Goal: Task Accomplishment & Management: Use online tool/utility

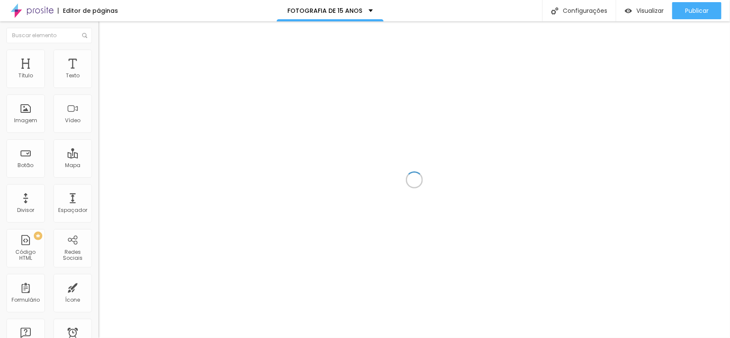
click at [385, 71] on div at bounding box center [414, 179] width 632 height 317
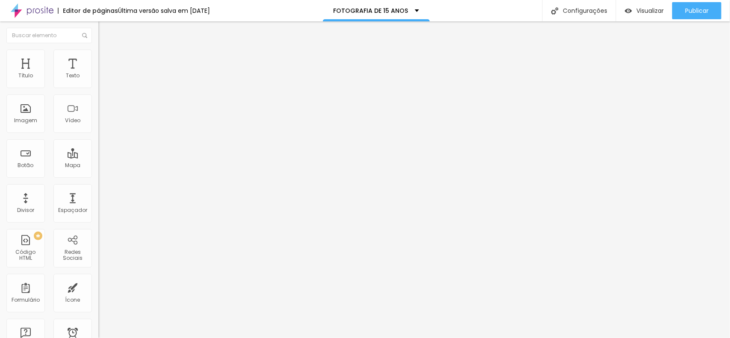
click at [106, 59] on font "Estilo" at bounding box center [112, 55] width 13 height 7
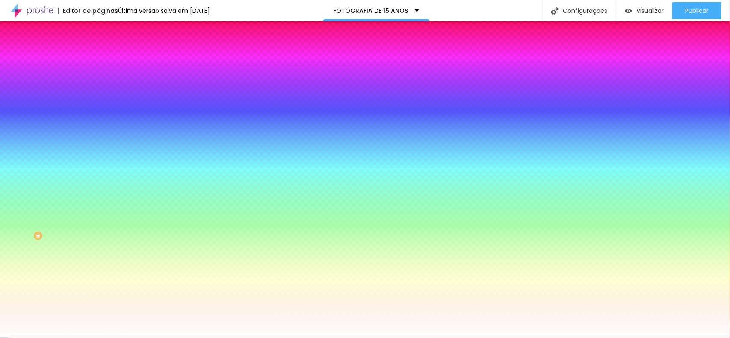
click at [106, 59] on font "Estilo" at bounding box center [112, 55] width 13 height 7
click at [98, 82] on div at bounding box center [147, 82] width 98 height 0
click at [1, 36] on div at bounding box center [0, 34] width 2 height 3
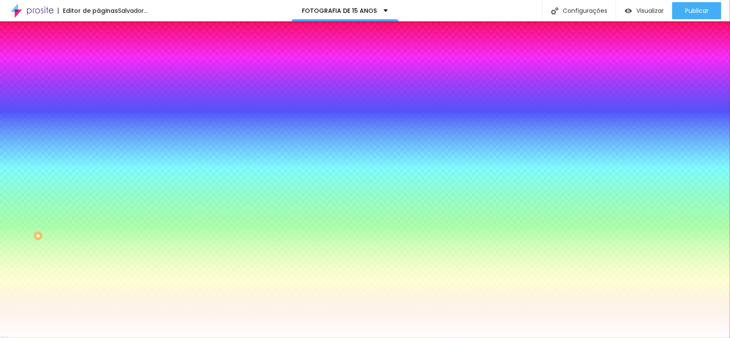
drag, startPoint x: 65, startPoint y: 102, endPoint x: 54, endPoint y: 97, distance: 11.3
click at [54, 97] on div at bounding box center [365, 169] width 730 height 338
type input "#FD41AD"
click at [542, 3] on div at bounding box center [543, 3] width 2 height 2
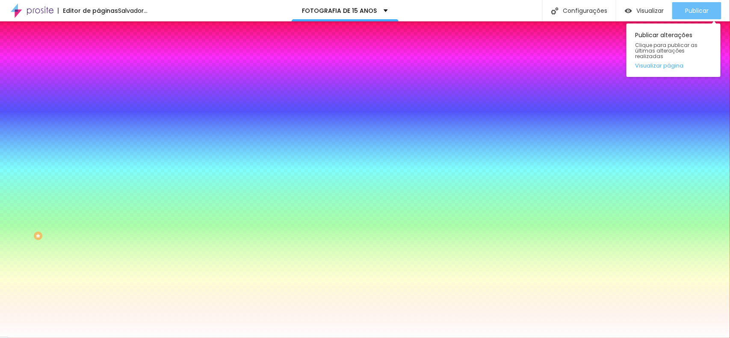
click at [694, 17] on div "Publicar" at bounding box center [697, 10] width 24 height 17
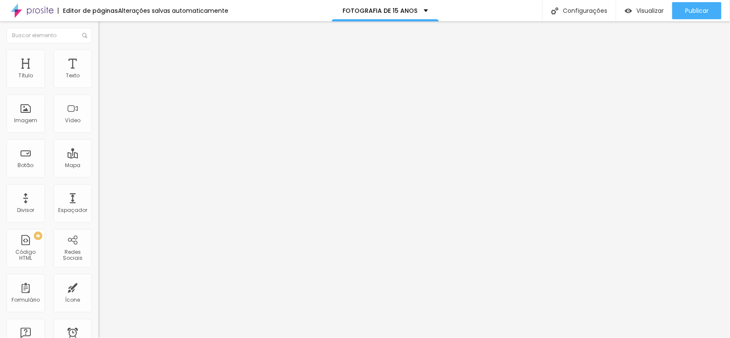
click at [98, 82] on button "button" at bounding box center [104, 77] width 12 height 9
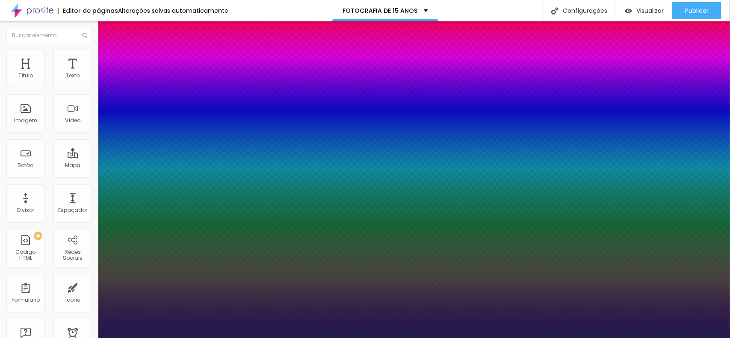
type input "1"
type input "2"
type input "8"
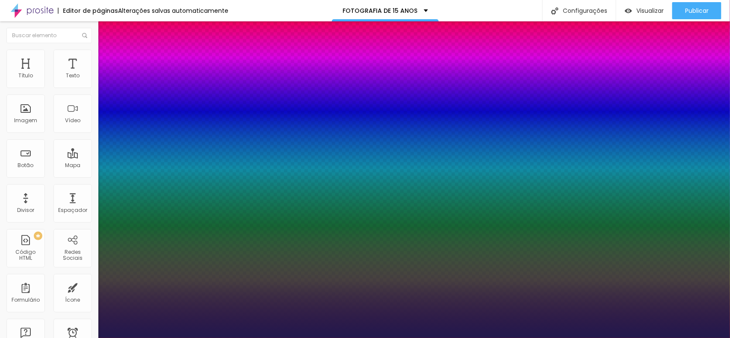
type input "1"
type input "25"
type input "1"
type input "25"
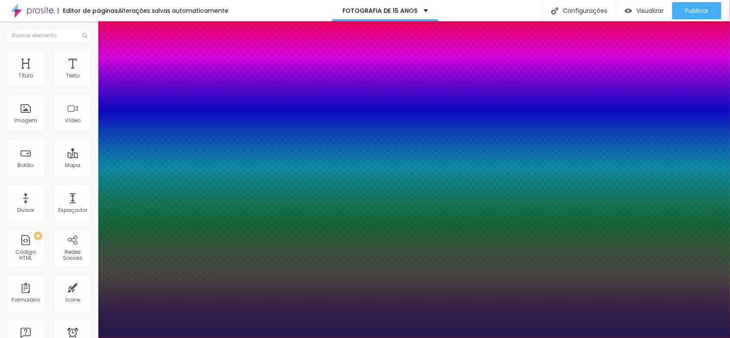
click at [240, 338] on div at bounding box center [365, 338] width 730 height 0
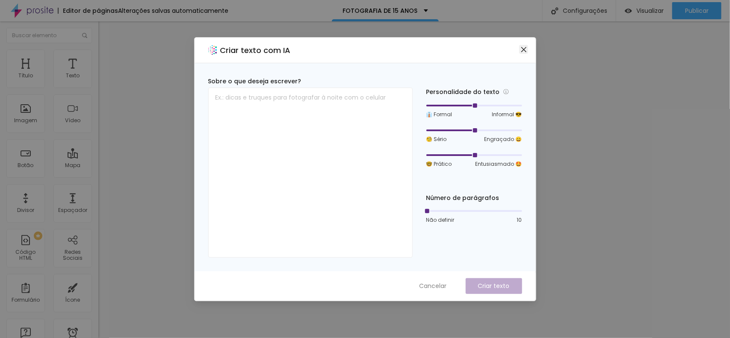
click at [522, 46] on icon "fechar" at bounding box center [524, 49] width 7 height 7
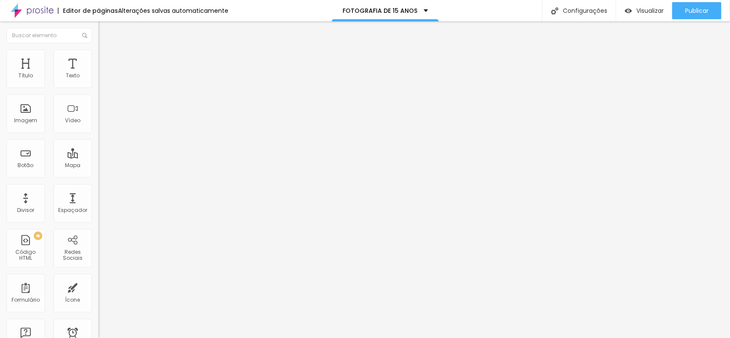
click at [98, 82] on button "button" at bounding box center [104, 77] width 12 height 9
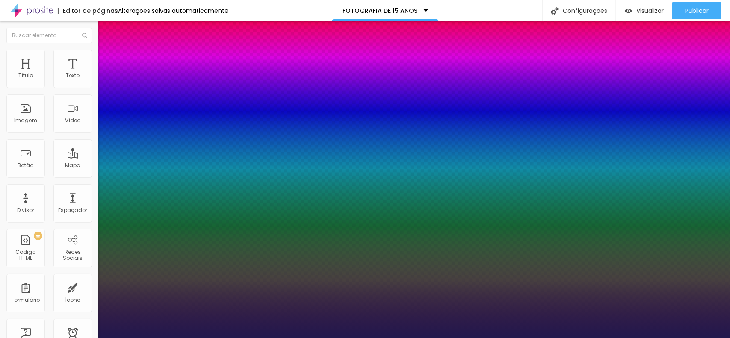
type input "1"
type input "5"
type input "8"
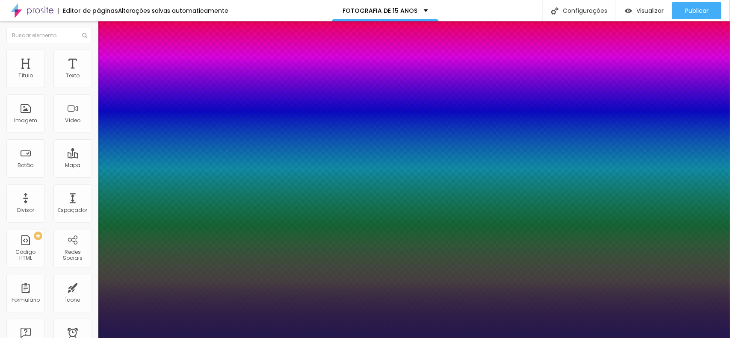
type input "1"
type input "8"
type input "1"
type input "35"
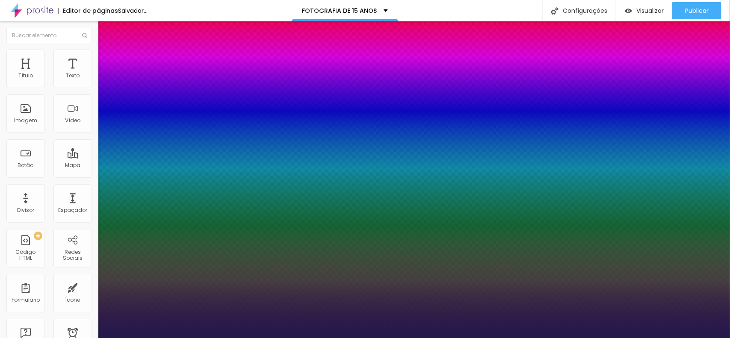
type input "1"
type input "35"
click at [391, 338] on div at bounding box center [365, 338] width 730 height 0
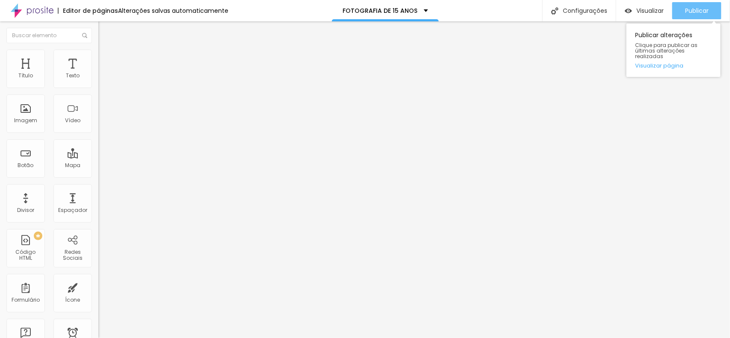
click at [690, 17] on div "Publicar" at bounding box center [697, 10] width 24 height 17
click at [103, 79] on icon "button" at bounding box center [104, 76] width 3 height 3
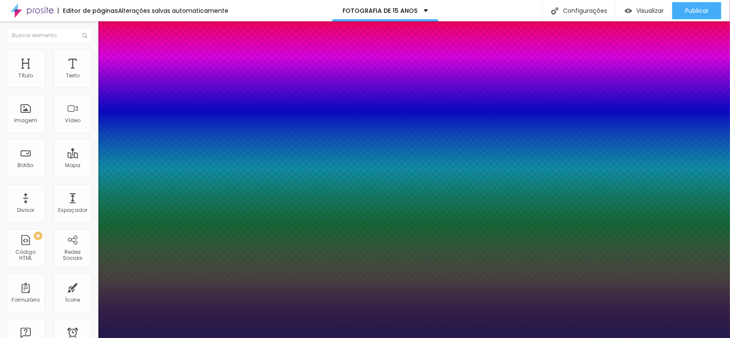
type input "1"
type input "3"
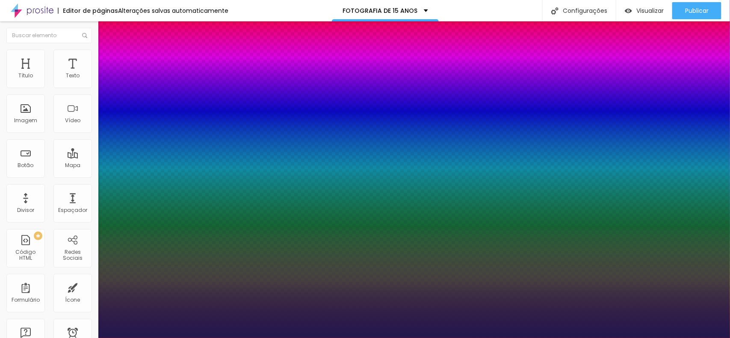
type input "8"
type input "1"
type input "30"
type input "1"
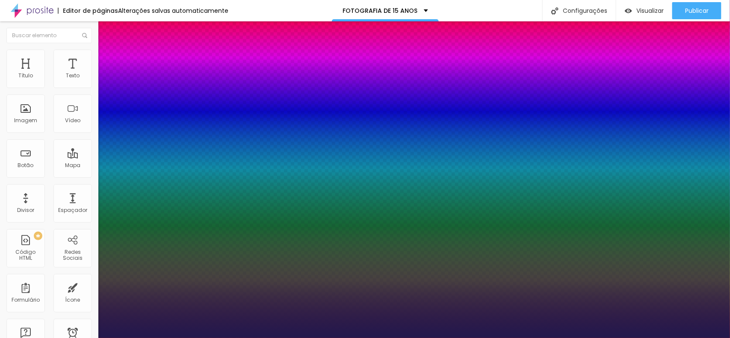
type input "30"
click at [221, 338] on div at bounding box center [365, 338] width 730 height 0
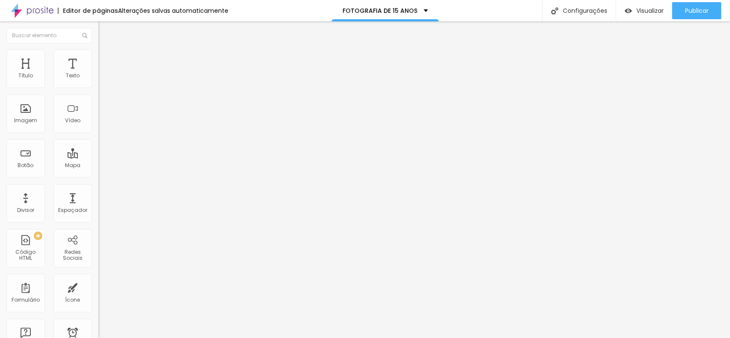
click at [102, 80] on icon "button" at bounding box center [104, 76] width 5 height 5
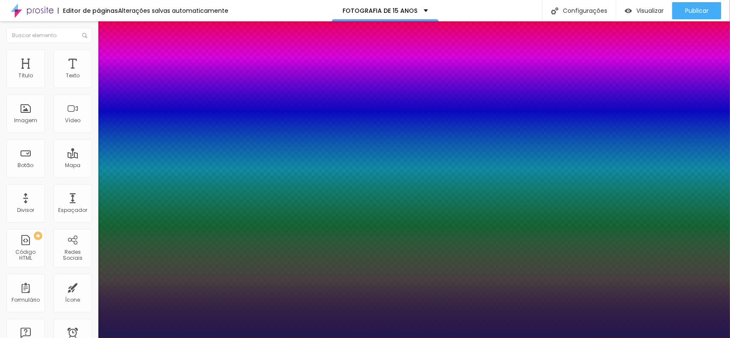
type input "1"
type input "40"
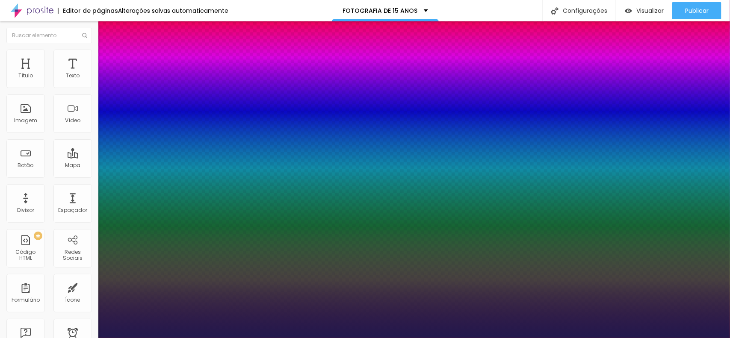
type input "40"
type input "1"
type input "40"
click at [317, 338] on div at bounding box center [365, 338] width 730 height 0
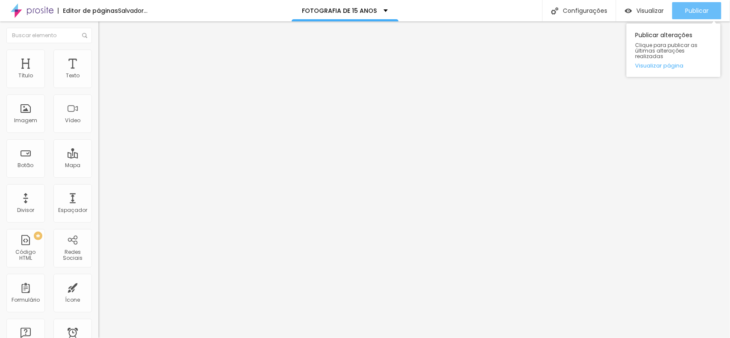
click at [672, 9] on button "Publicar" at bounding box center [696, 10] width 49 height 17
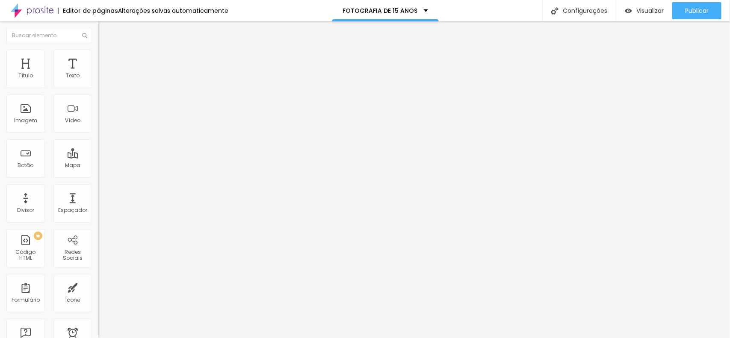
click at [105, 76] on icon "button" at bounding box center [106, 75] width 2 height 2
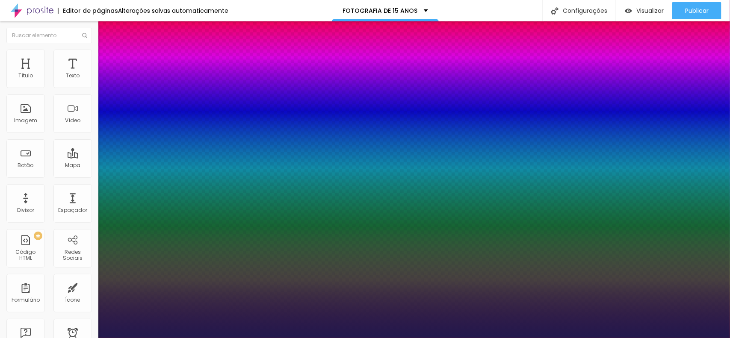
type input "1"
click at [73, 338] on div at bounding box center [365, 338] width 730 height 0
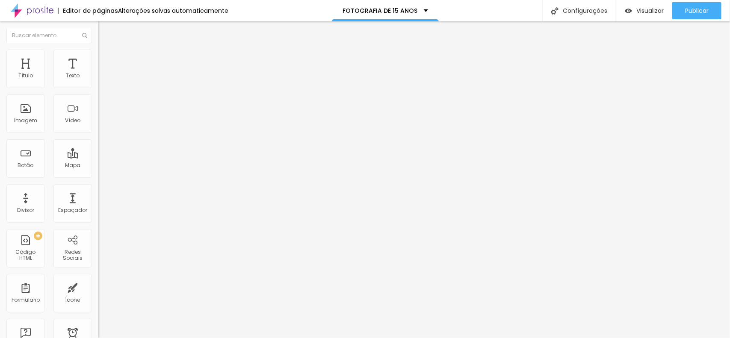
click at [106, 59] on font "Avançado" at bounding box center [120, 55] width 28 height 7
type input "0"
type input "5"
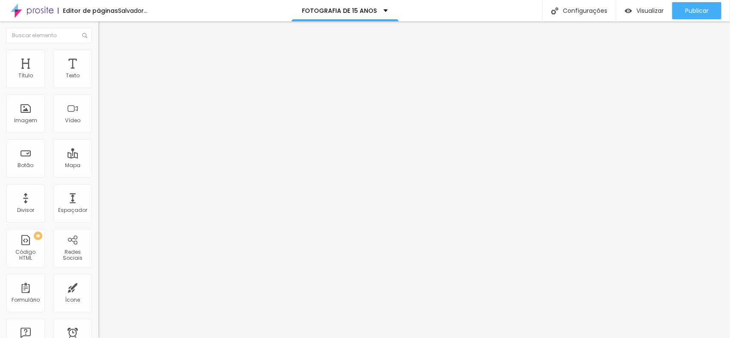
type input "14"
type input "15"
drag, startPoint x: 22, startPoint y: 99, endPoint x: 28, endPoint y: 102, distance: 6.1
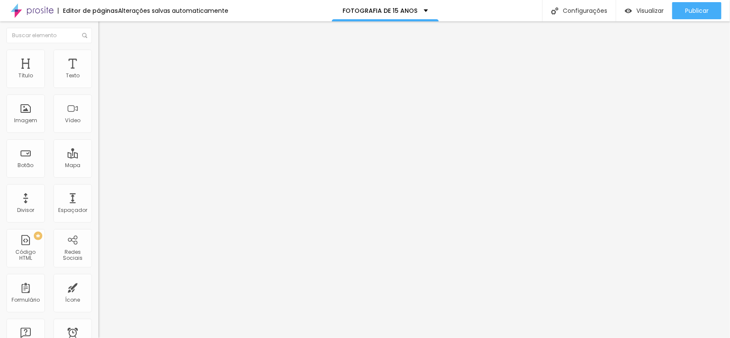
click at [98, 278] on input "range" at bounding box center [125, 281] width 55 height 7
click at [98, 286] on input "15" at bounding box center [116, 290] width 37 height 9
type input "1"
type input "10"
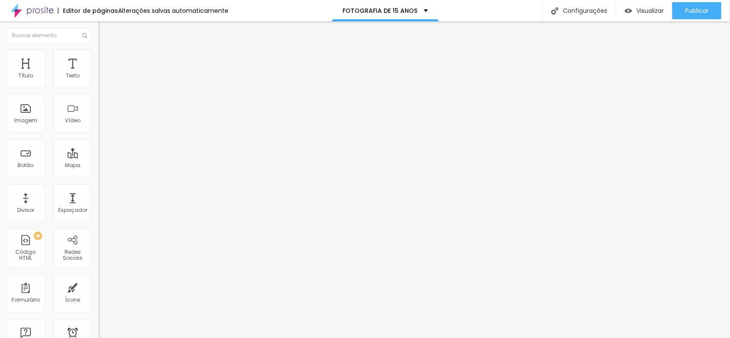
type input "10"
click at [106, 59] on font "Avançado" at bounding box center [120, 55] width 28 height 7
click at [98, 82] on button "button" at bounding box center [104, 77] width 12 height 9
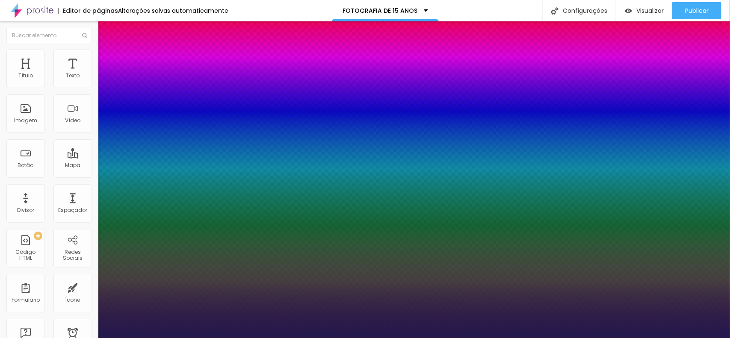
type input "1"
click at [78, 338] on div at bounding box center [365, 338] width 730 height 0
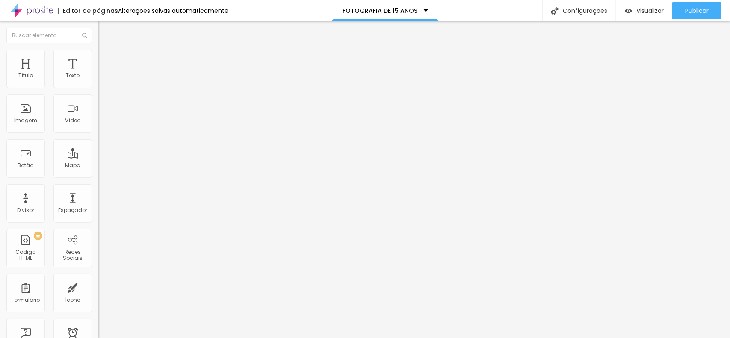
click at [106, 59] on font "Avançado" at bounding box center [120, 55] width 28 height 7
click at [102, 80] on icon "button" at bounding box center [104, 76] width 5 height 5
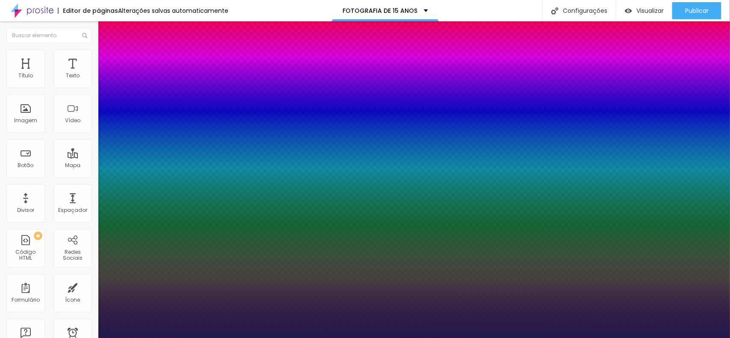
type input "1"
type input "30"
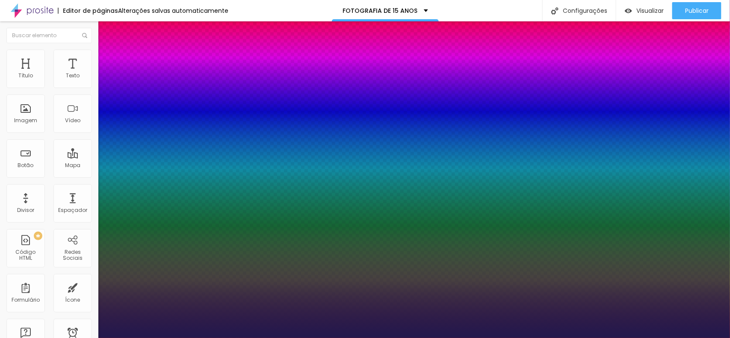
type input "30"
type input "1"
type input "30"
click at [422, 338] on div at bounding box center [365, 338] width 730 height 0
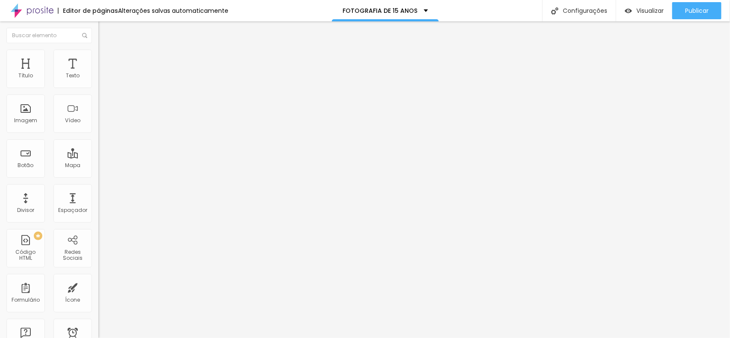
click at [102, 80] on icon "button" at bounding box center [104, 76] width 5 height 5
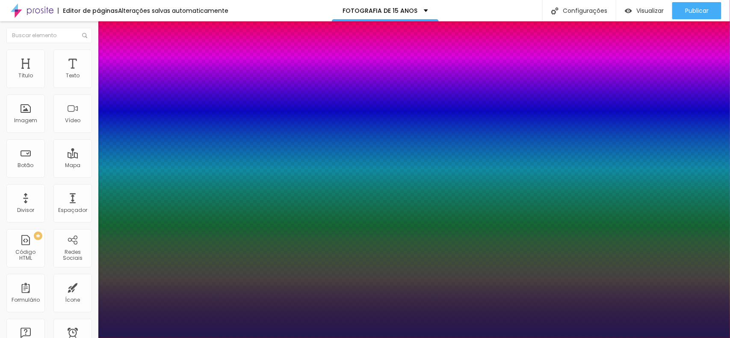
type input "1"
type input "40"
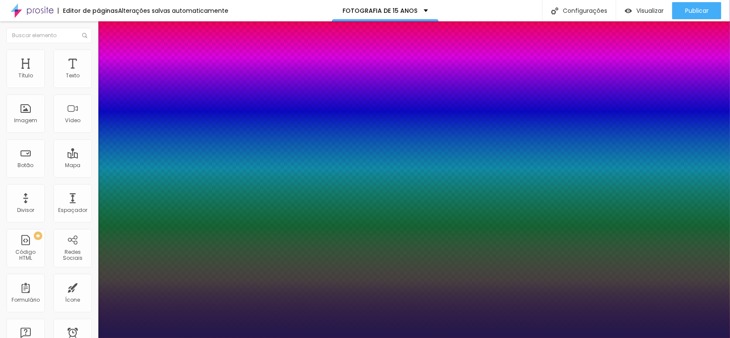
type input "1"
type input "40"
click at [589, 338] on div at bounding box center [365, 338] width 730 height 0
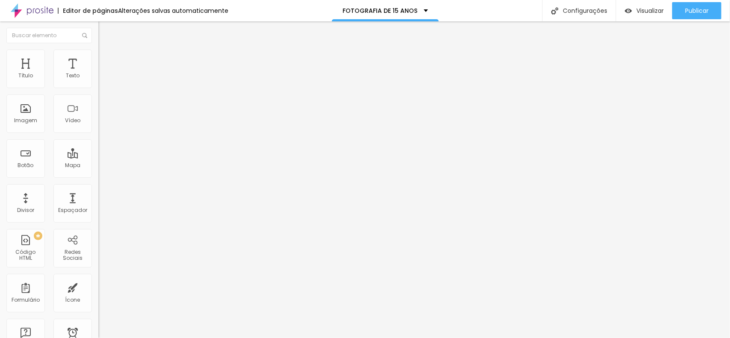
click at [98, 82] on button "button" at bounding box center [104, 77] width 12 height 9
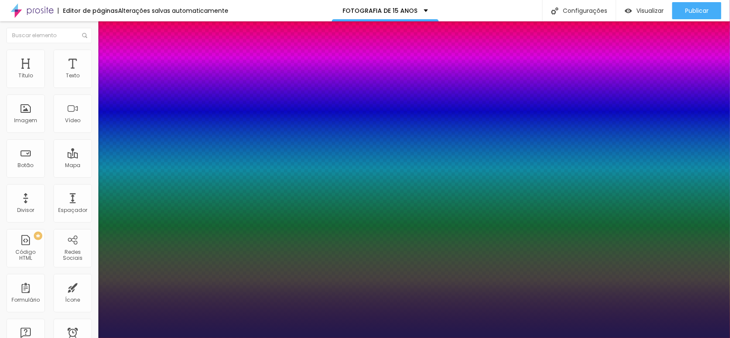
type input "1"
type input "8"
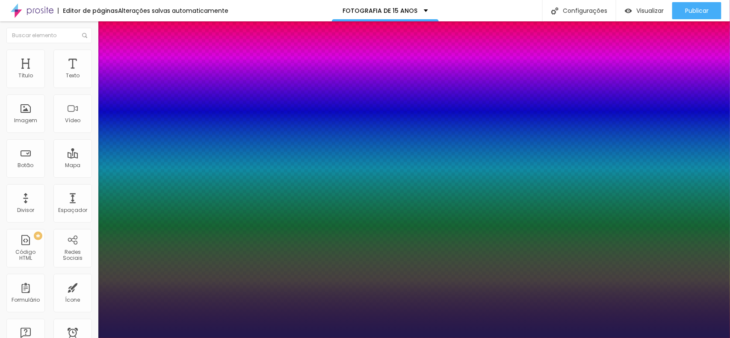
type input "3"
type input "1"
type input "30"
type input "1"
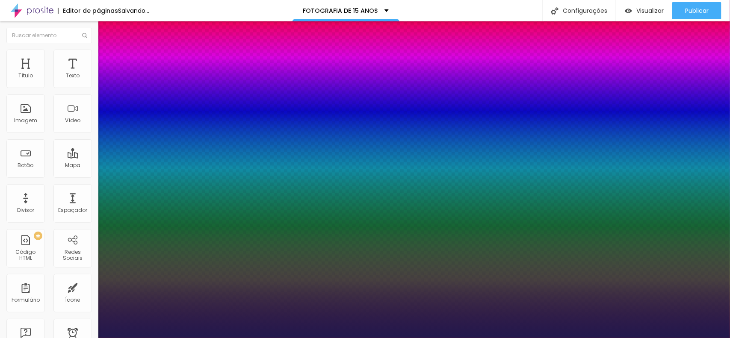
type input "30"
click at [592, 338] on div at bounding box center [365, 338] width 730 height 0
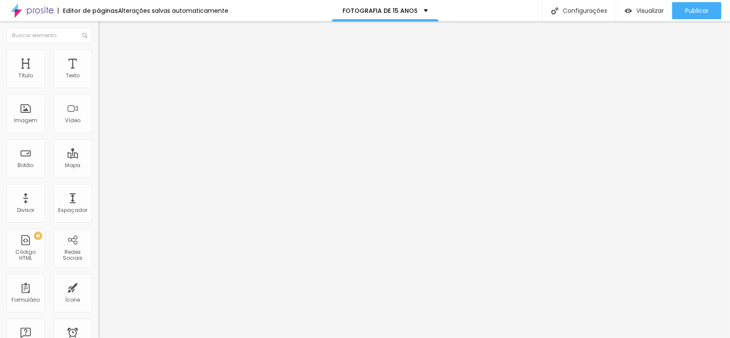
click at [102, 80] on icon "button" at bounding box center [103, 79] width 2 height 2
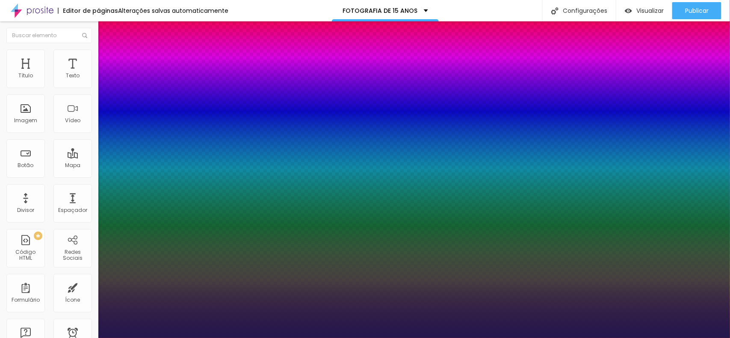
type input "1"
type input "8"
type input "4"
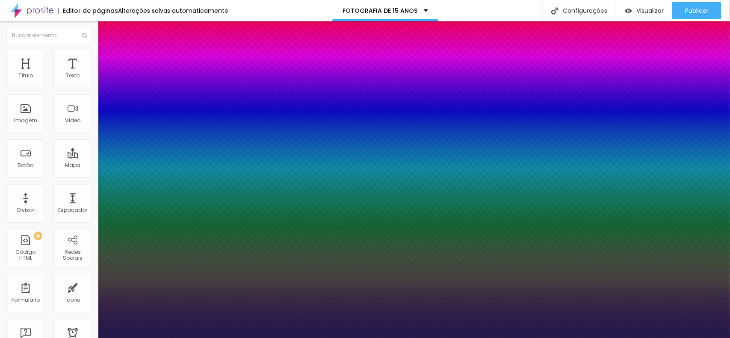
type input "1"
type input "40"
type input "1"
type input "40"
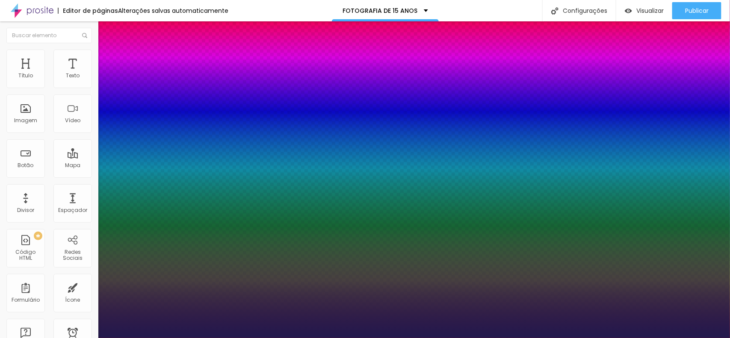
click at [730, 338] on div at bounding box center [365, 338] width 730 height 0
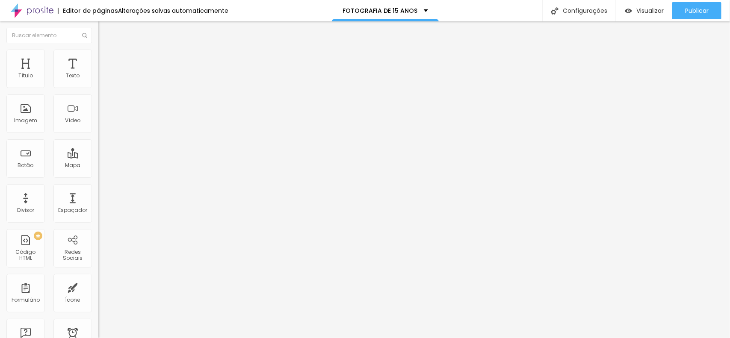
click at [106, 60] on font "Avançado" at bounding box center [120, 63] width 28 height 7
drag, startPoint x: 58, startPoint y: 86, endPoint x: 42, endPoint y: 88, distance: 15.9
click at [98, 166] on div at bounding box center [147, 170] width 98 height 8
type input "5"
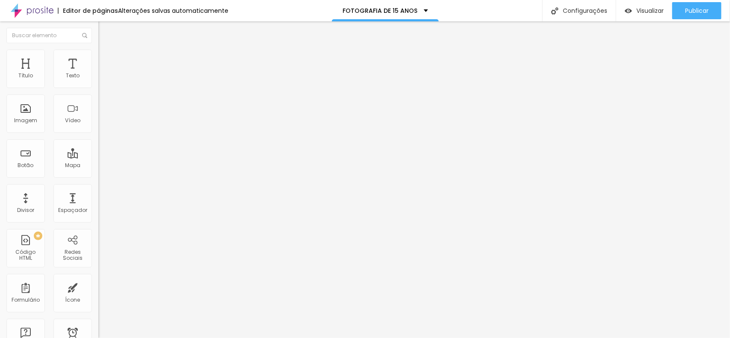
type input "0"
type input "20"
type input "30"
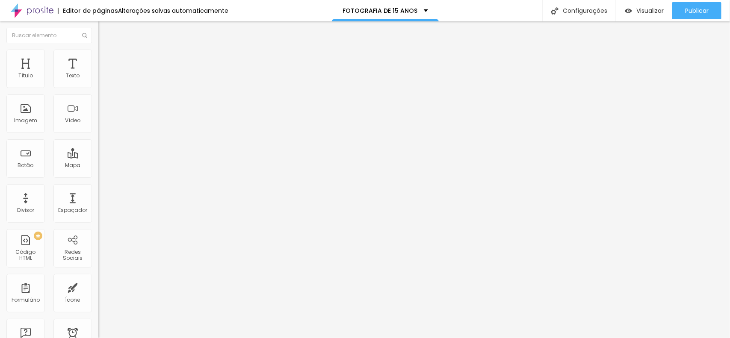
type input "30"
drag, startPoint x: 54, startPoint y: 83, endPoint x: 138, endPoint y: 93, distance: 84.0
type input "30"
click at [138, 166] on input "range" at bounding box center [125, 169] width 55 height 7
type input "0"
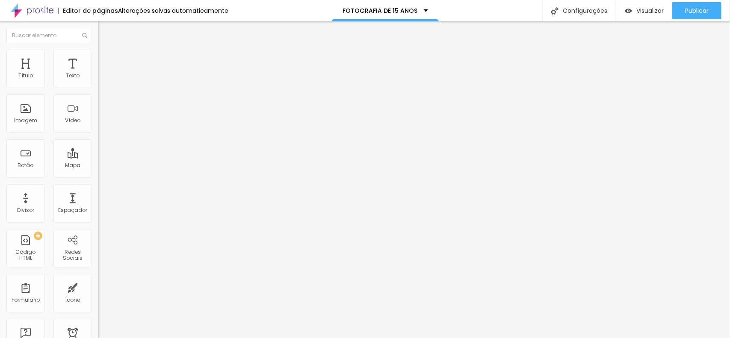
type input "0"
type input "15"
type input "55"
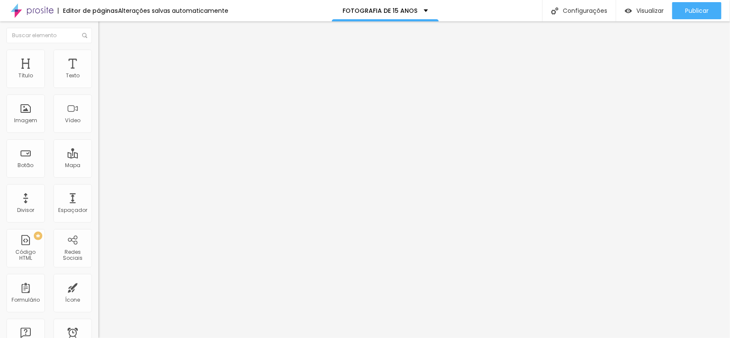
type input "200"
type input "226"
type input "219"
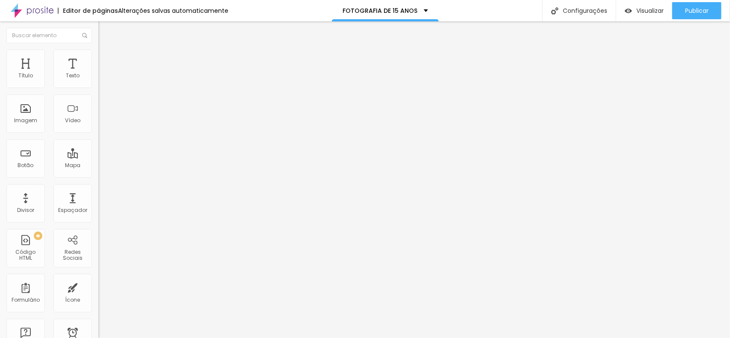
type input "219"
type input "180"
type input "160"
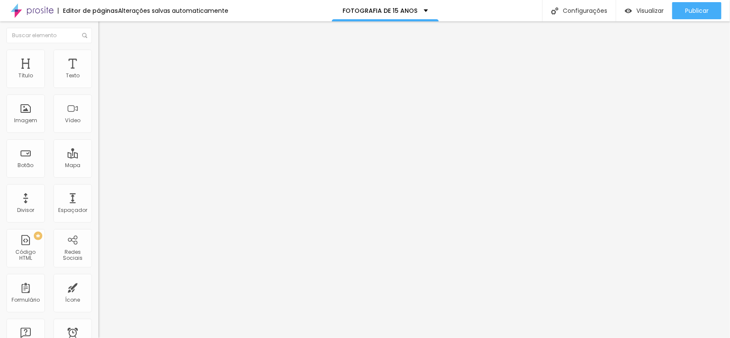
type input "134"
type input "127"
type input "121"
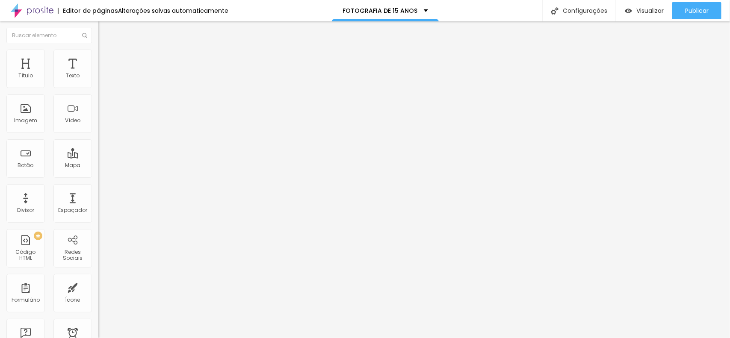
type input "121"
type input "88"
type input "75"
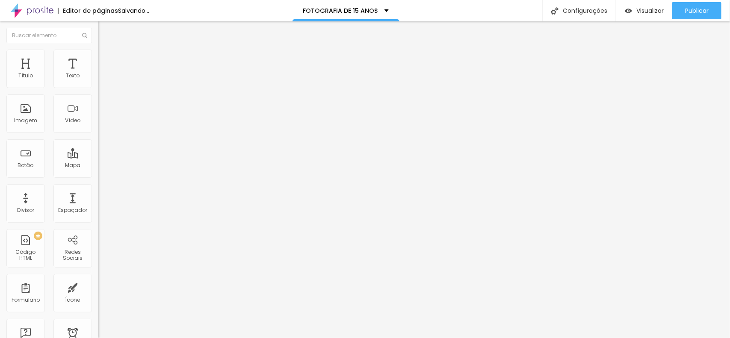
type input "68"
type input "61"
type input "55"
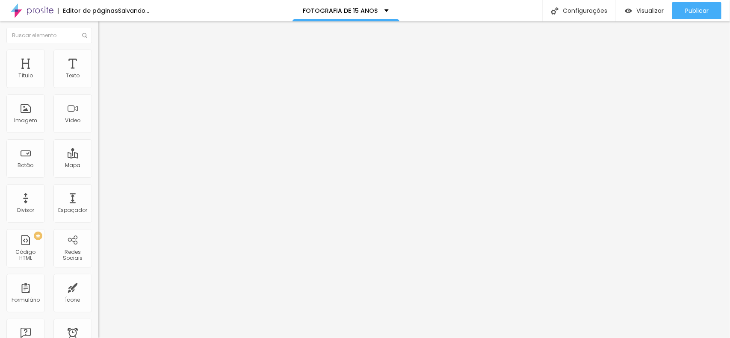
type input "55"
type input "48"
type input "42"
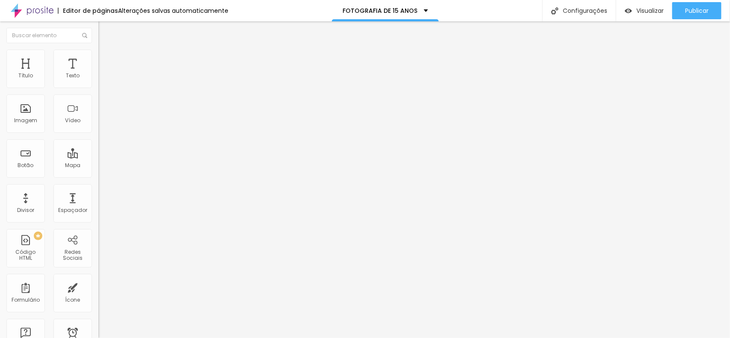
type input "35"
click at [98, 287] on input "range" at bounding box center [125, 290] width 55 height 7
type input "0"
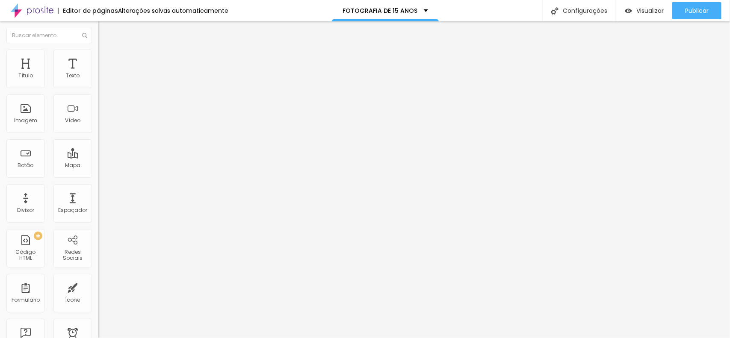
drag, startPoint x: 22, startPoint y: 98, endPoint x: 7, endPoint y: 103, distance: 15.2
click at [98, 287] on input "range" at bounding box center [125, 290] width 55 height 7
type input "2"
type input "9"
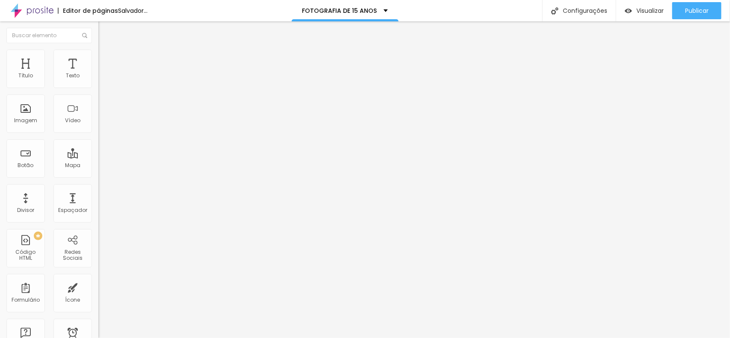
type input "9"
type input "15"
type input "22"
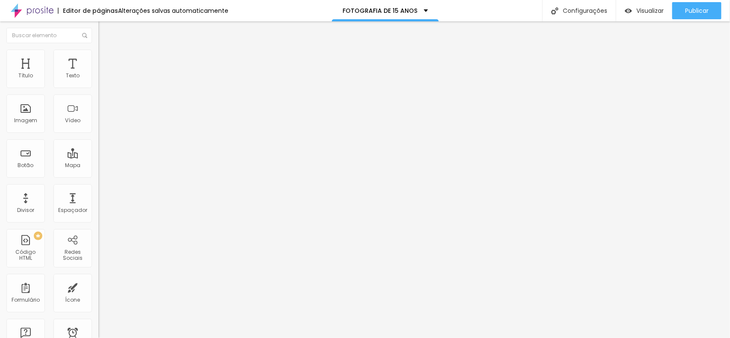
type input "29"
type input "35"
drag, startPoint x: 16, startPoint y: 102, endPoint x: 22, endPoint y: 101, distance: 5.7
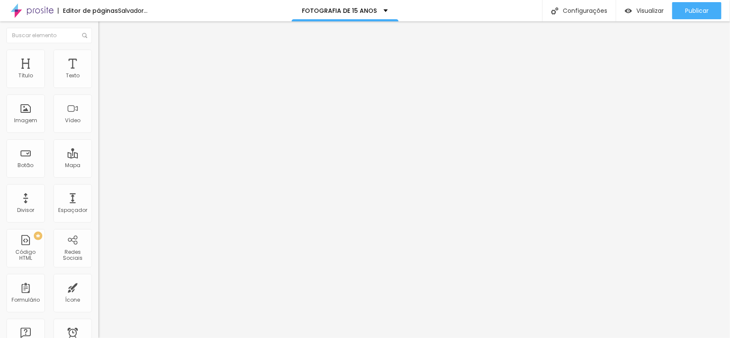
type input "35"
click at [98, 287] on input "range" at bounding box center [125, 290] width 55 height 7
click at [706, 9] on font "Publicar" at bounding box center [697, 10] width 24 height 9
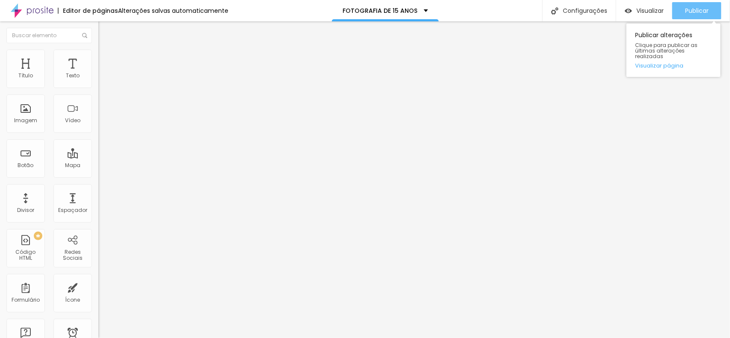
click at [706, 9] on font "Publicar" at bounding box center [697, 10] width 24 height 9
click at [106, 59] on font "Estilo" at bounding box center [112, 55] width 13 height 7
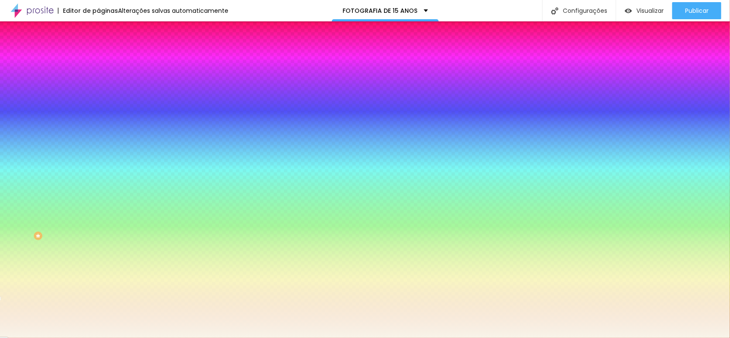
click at [98, 125] on input "#F8F4E9" at bounding box center [149, 120] width 103 height 9
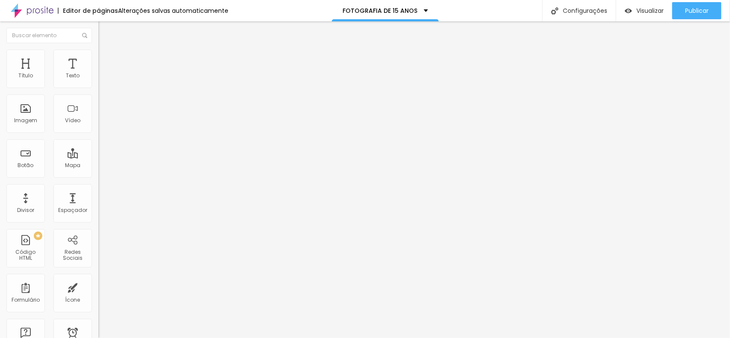
click at [106, 59] on font "Estilo" at bounding box center [112, 55] width 13 height 7
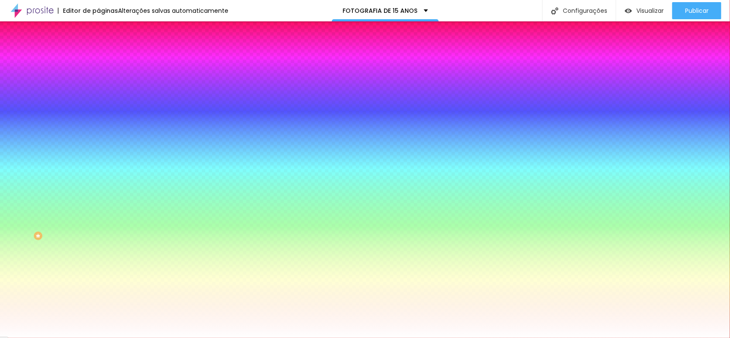
click at [98, 88] on input "#FFFFFF" at bounding box center [149, 86] width 103 height 9
paste input "8F4E9"
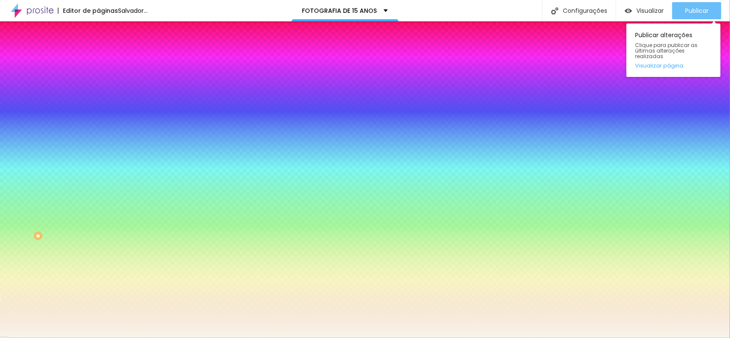
click at [710, 14] on button "Publicar" at bounding box center [696, 10] width 49 height 17
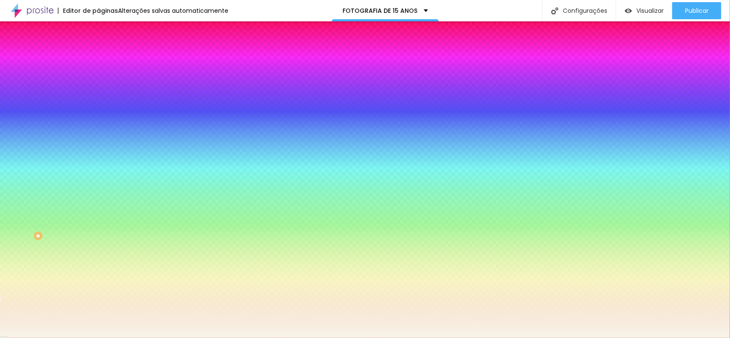
click at [98, 82] on div at bounding box center [147, 82] width 98 height 0
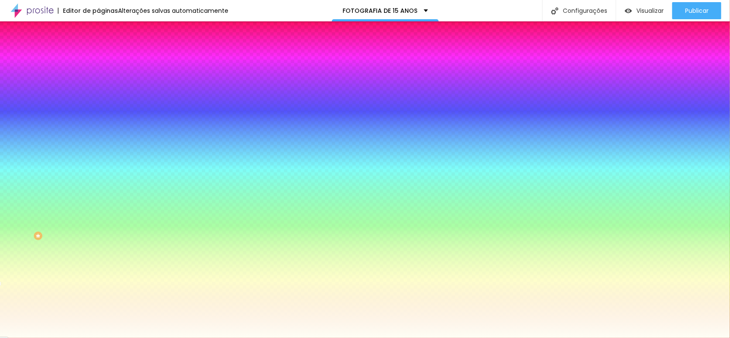
click at [25, 2] on div at bounding box center [26, 1] width 2 height 2
click at [98, 90] on div at bounding box center [147, 90] width 98 height 0
click at [98, 82] on div at bounding box center [147, 82] width 98 height 0
type input "#FCFFF2"
drag, startPoint x: 73, startPoint y: 153, endPoint x: 75, endPoint y: 148, distance: 5.0
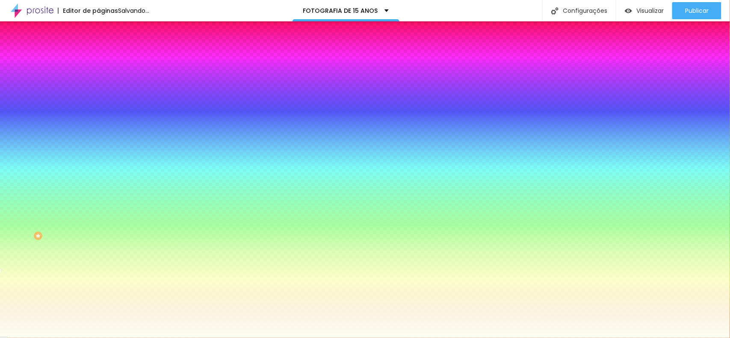
click at [75, 148] on div at bounding box center [365, 169] width 730 height 338
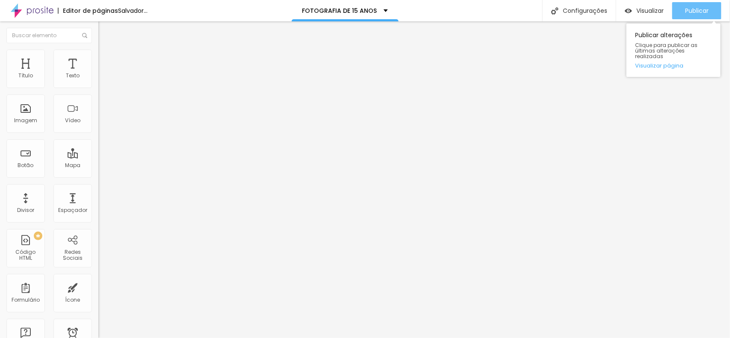
click at [677, 9] on button "Publicar" at bounding box center [696, 10] width 49 height 17
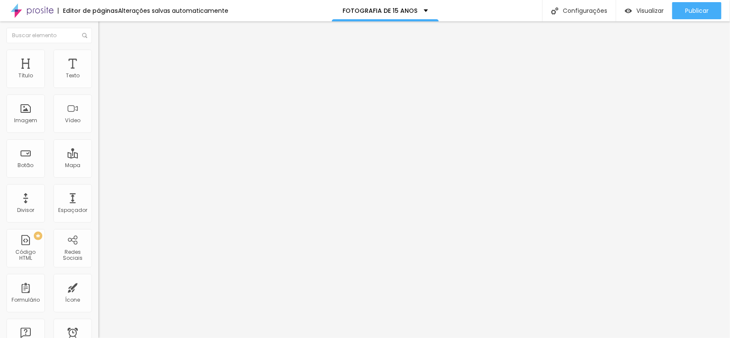
click at [102, 126] on icon "button" at bounding box center [103, 125] width 2 height 2
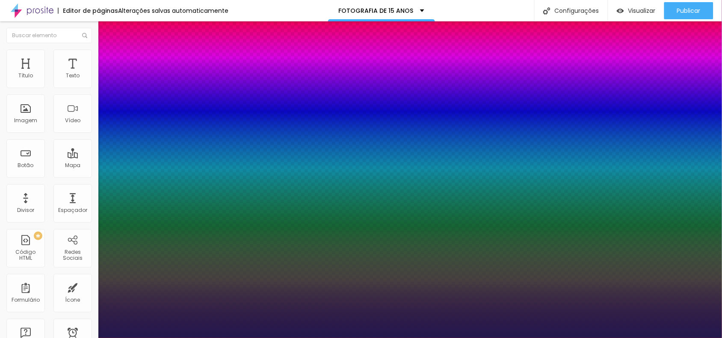
type input "1"
type input "2"
type input "8"
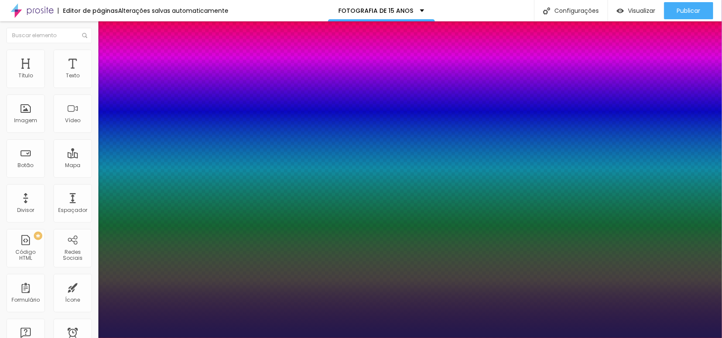
type input "1"
type input "26"
type input "1"
type input "26"
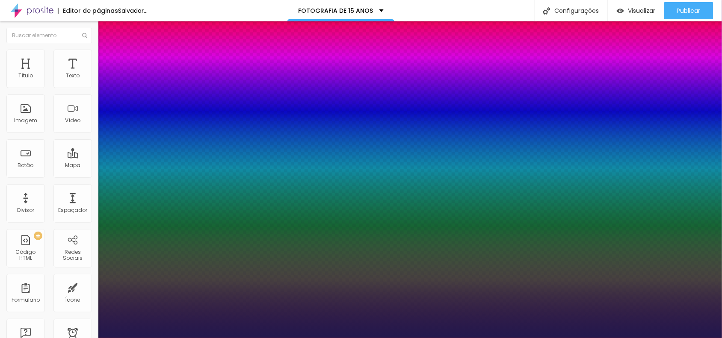
click at [402, 338] on div at bounding box center [361, 338] width 722 height 0
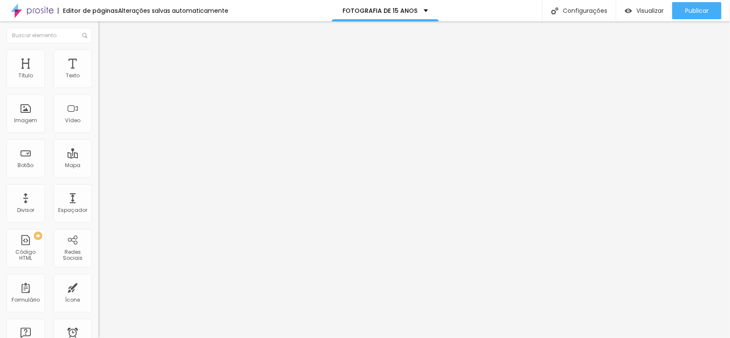
click at [98, 128] on button "button" at bounding box center [104, 123] width 12 height 9
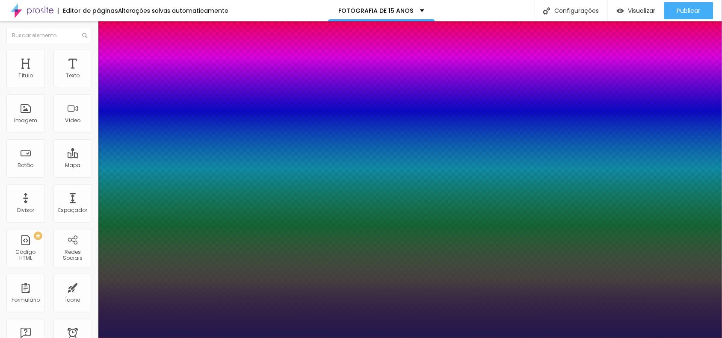
type input "1"
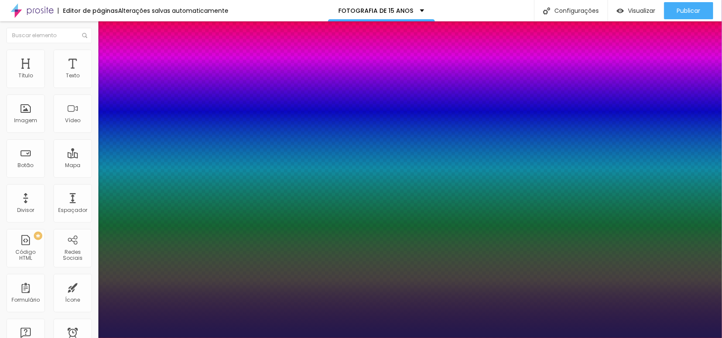
type input "8"
type input "2"
type input "1"
type input "26"
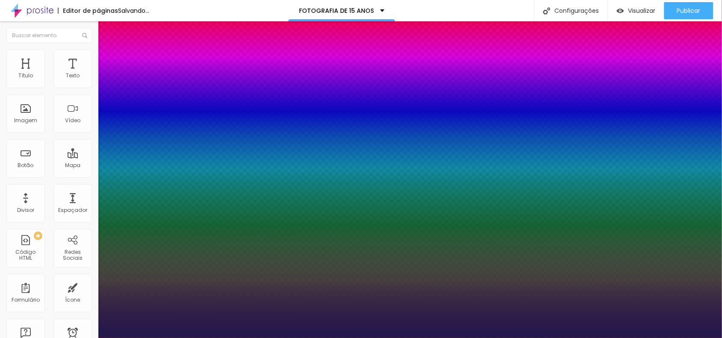
type input "1"
type input "26"
click at [569, 338] on div at bounding box center [361, 338] width 722 height 0
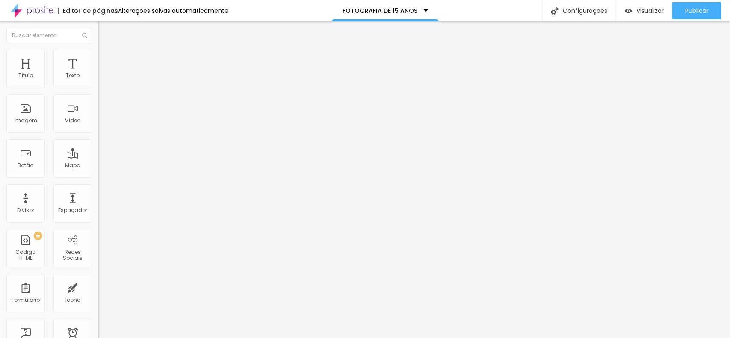
click at [102, 80] on icon "button" at bounding box center [104, 76] width 5 height 5
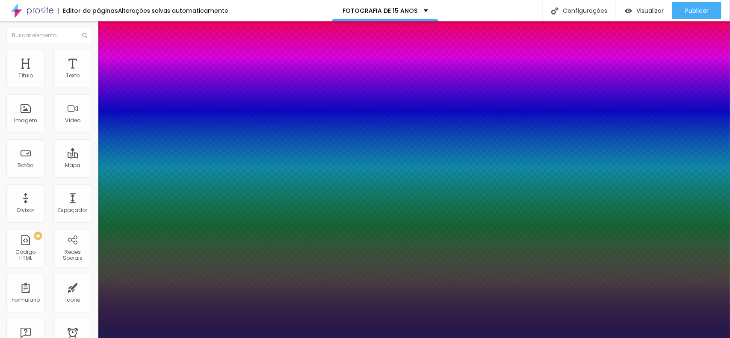
type input "1"
click at [557, 338] on div at bounding box center [365, 338] width 730 height 0
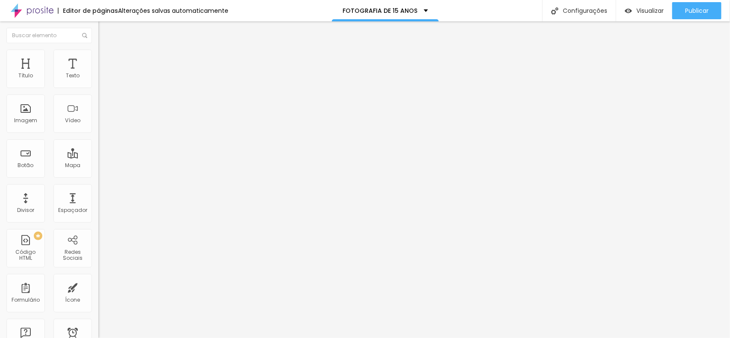
click at [98, 128] on button "button" at bounding box center [104, 123] width 12 height 9
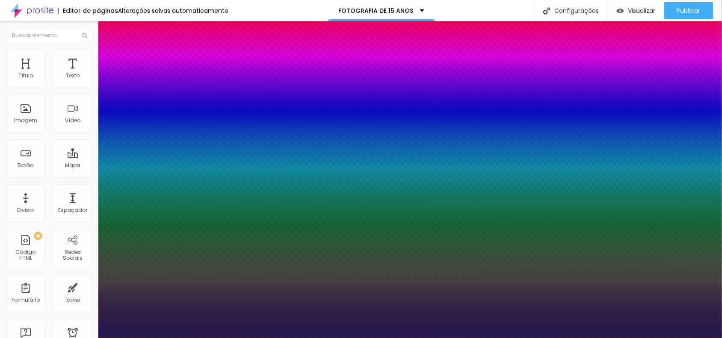
type input "1"
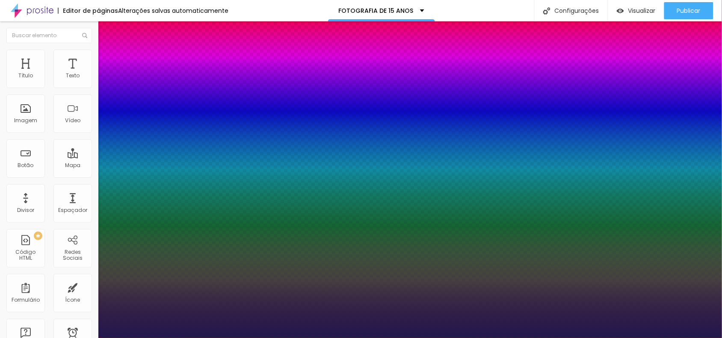
type input "2"
type input "8"
type input "1"
type input "25"
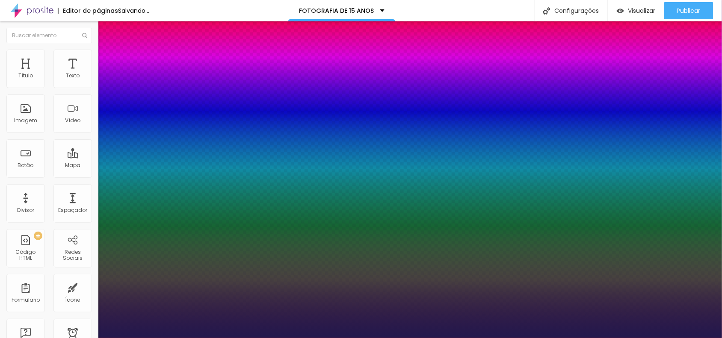
type input "1"
type input "25"
click at [391, 338] on div at bounding box center [361, 338] width 722 height 0
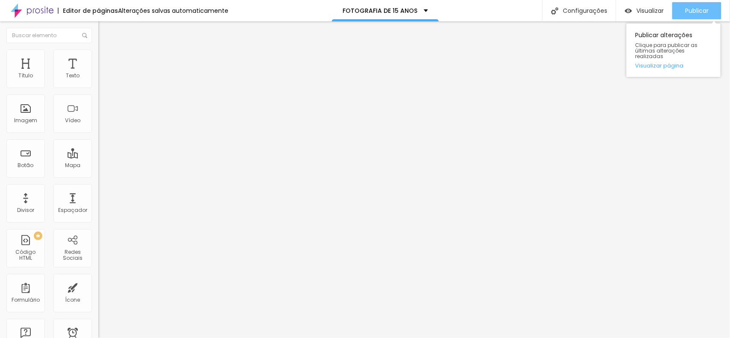
click at [705, 11] on font "Publicar" at bounding box center [697, 10] width 24 height 9
click at [98, 82] on button "button" at bounding box center [104, 77] width 12 height 9
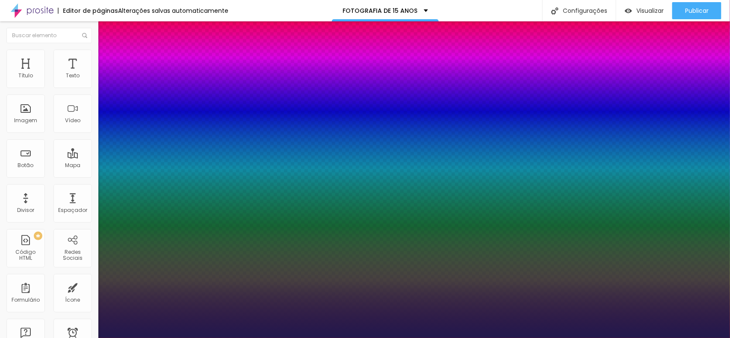
type input "1"
click at [77, 338] on div at bounding box center [365, 338] width 730 height 0
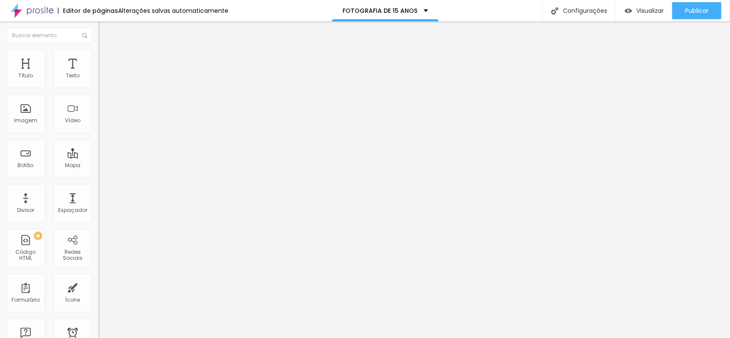
click at [106, 59] on font "Avançado" at bounding box center [120, 55] width 28 height 7
click at [102, 80] on icon "button" at bounding box center [104, 76] width 5 height 5
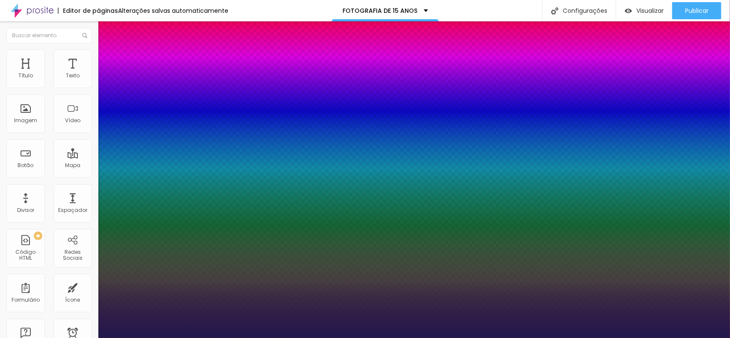
type input "1"
type input "20"
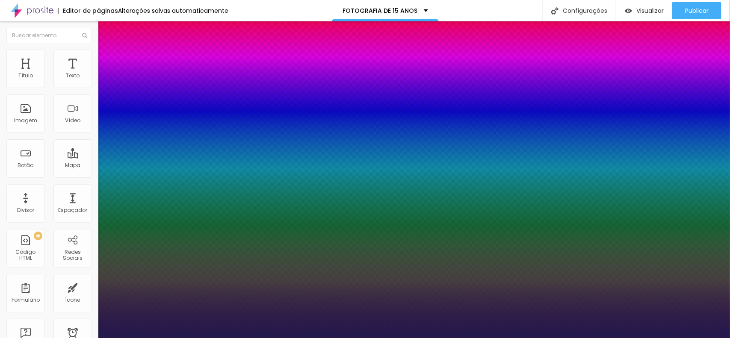
type input "1"
type input "20"
click at [358, 338] on div at bounding box center [365, 338] width 730 height 0
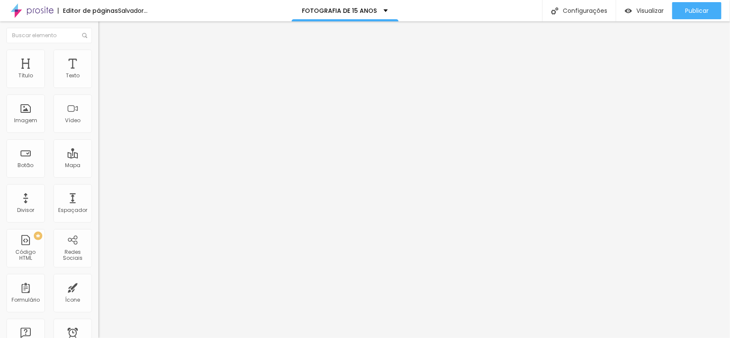
click at [102, 80] on icon "button" at bounding box center [104, 76] width 5 height 5
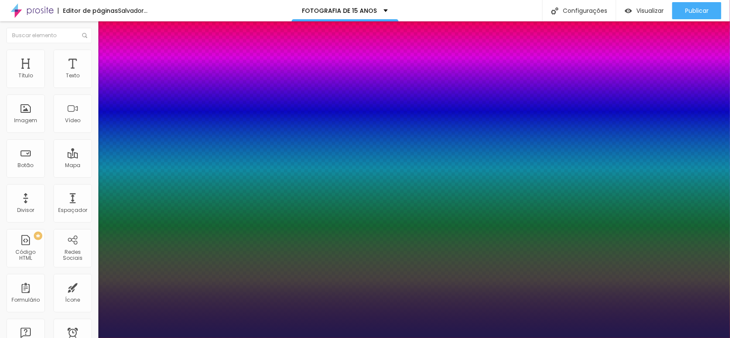
type input "1"
click at [201, 338] on div at bounding box center [365, 338] width 730 height 0
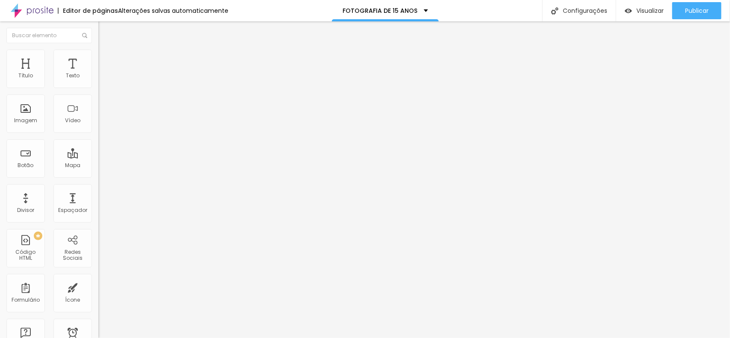
click at [102, 80] on icon "button" at bounding box center [104, 76] width 5 height 5
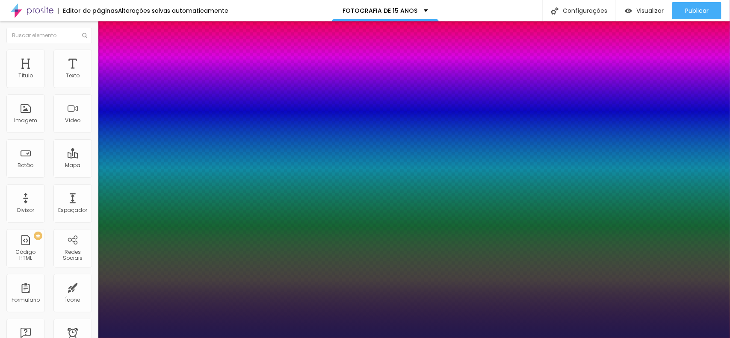
type input "1"
select select "PlayfairDisplay"
type input "1"
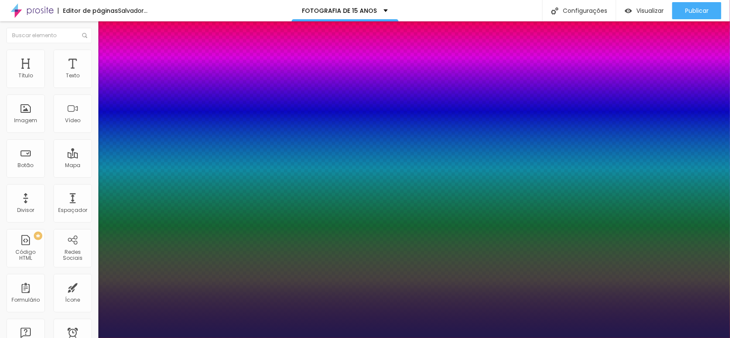
type input "100"
type input "1"
type input "100"
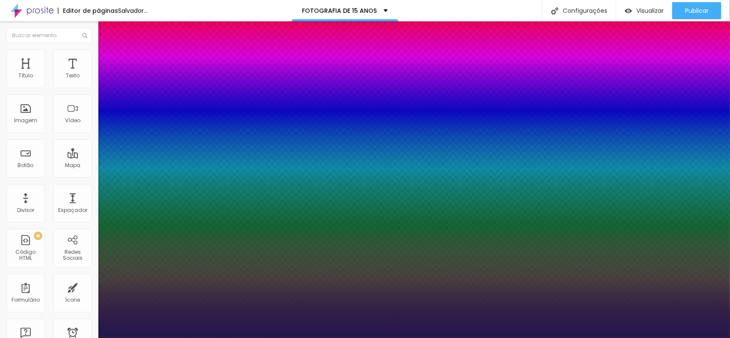
type input "1"
type input "8"
type input "1"
type input "18"
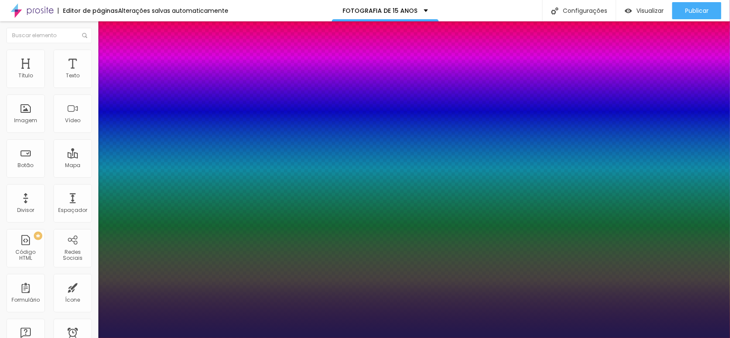
type input "18"
type input "1"
type input "18"
click at [345, 338] on div at bounding box center [365, 338] width 730 height 0
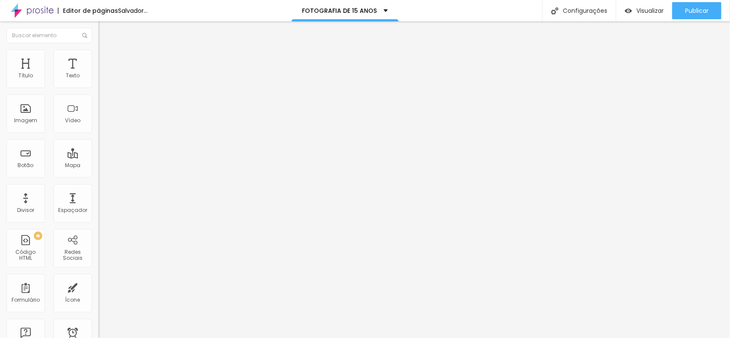
click at [98, 82] on button "button" at bounding box center [104, 77] width 12 height 9
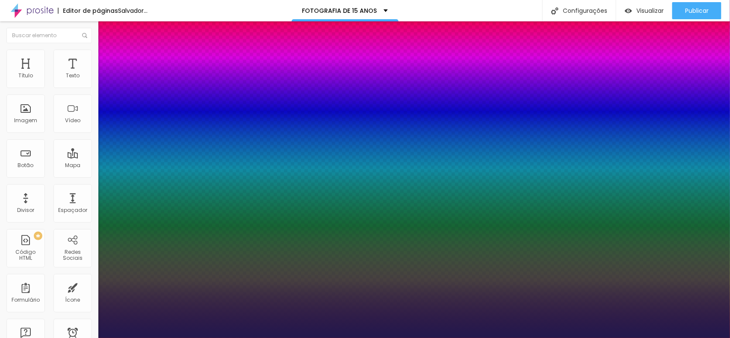
type input "1"
select select "PlayfairDisplayBlack"
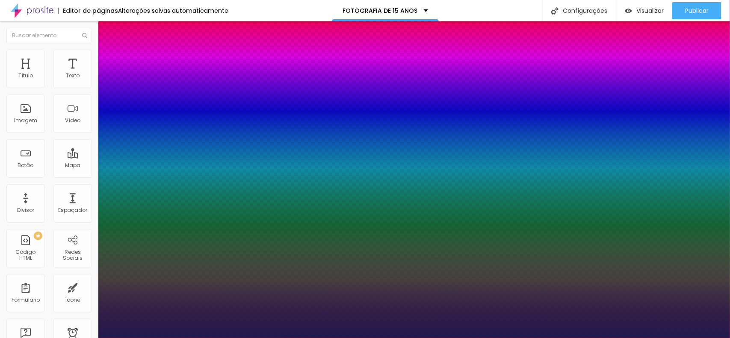
type input "1"
click at [300, 338] on div at bounding box center [365, 338] width 730 height 0
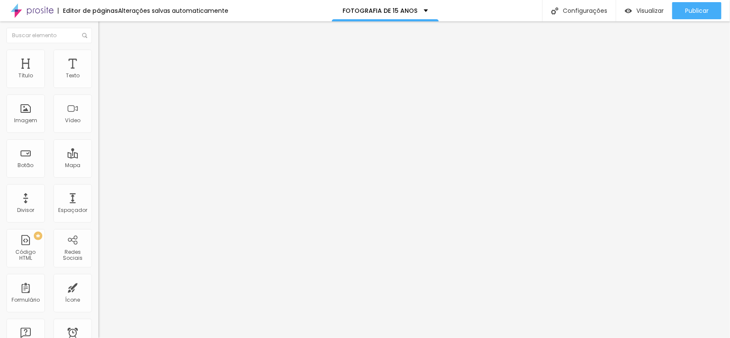
click at [102, 80] on icon "button" at bounding box center [104, 76] width 5 height 5
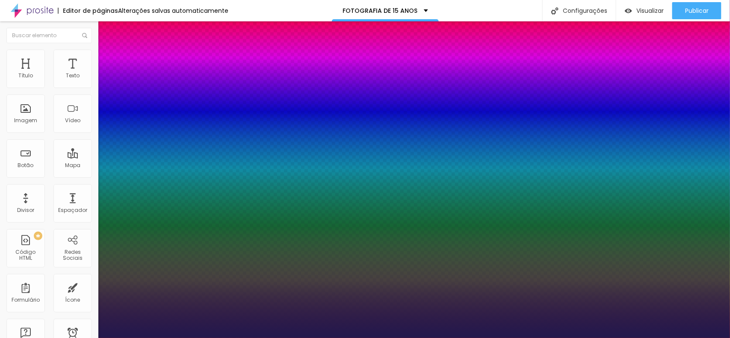
type input "1"
select select "PlayfairDisplay"
type input "1"
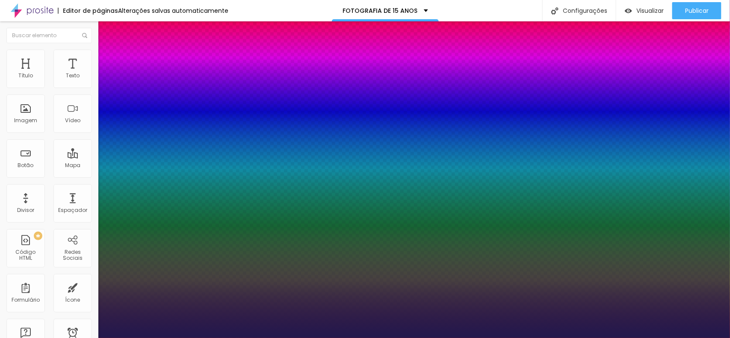
click at [276, 338] on div at bounding box center [365, 338] width 730 height 0
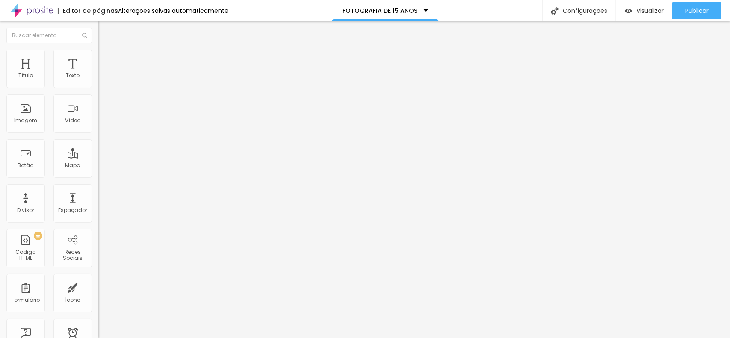
click at [98, 87] on div "Tipografia Voltar ao padrão Sombra DESATIVADO Voltar ao padrão" at bounding box center [147, 84] width 98 height 53
click at [102, 80] on icon "button" at bounding box center [104, 76] width 5 height 5
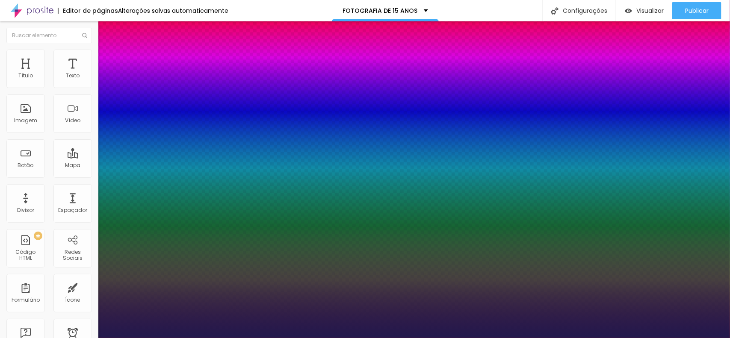
type input "1"
type input "8"
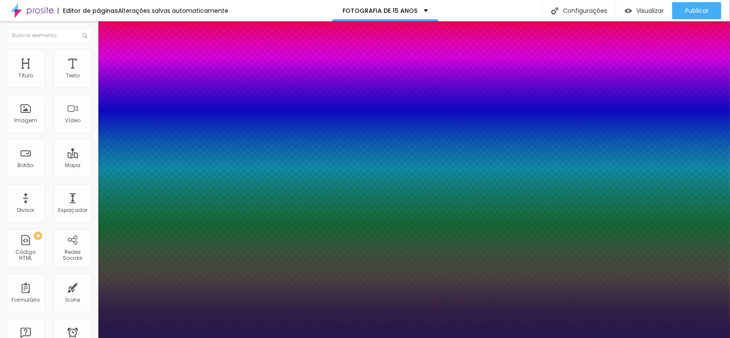
type input "1"
type input "16"
type input "1"
type input "16"
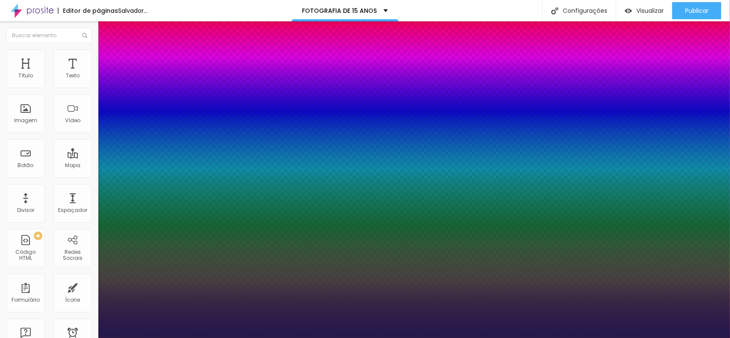
click at [592, 338] on div at bounding box center [365, 338] width 730 height 0
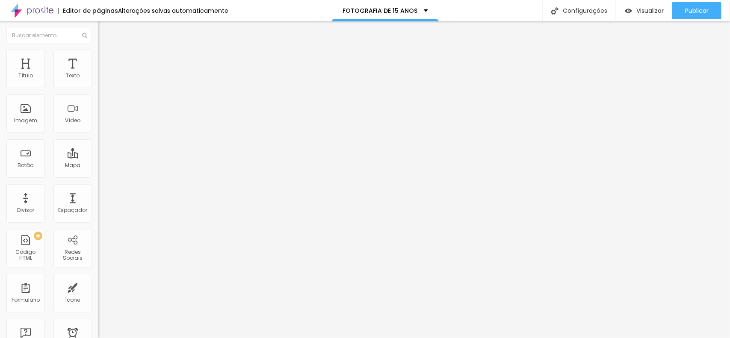
click at [98, 82] on button "button" at bounding box center [104, 77] width 12 height 9
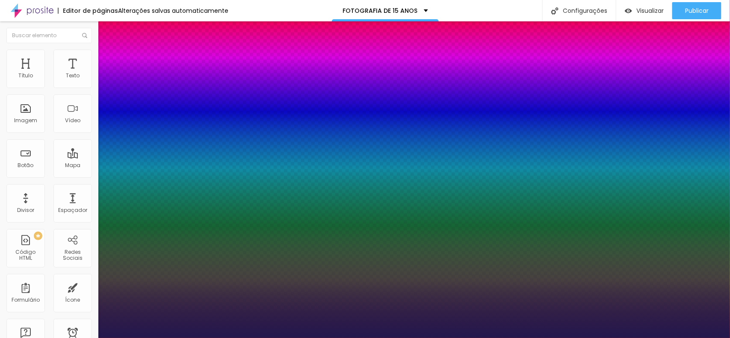
type input "1"
select select "PlayfairDisplay"
type input "1"
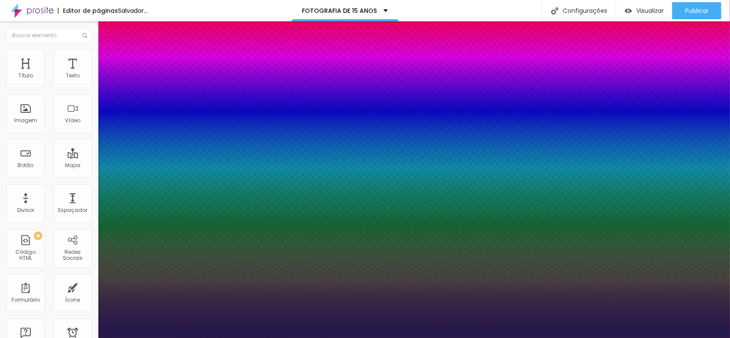
click at [343, 338] on div at bounding box center [365, 338] width 730 height 0
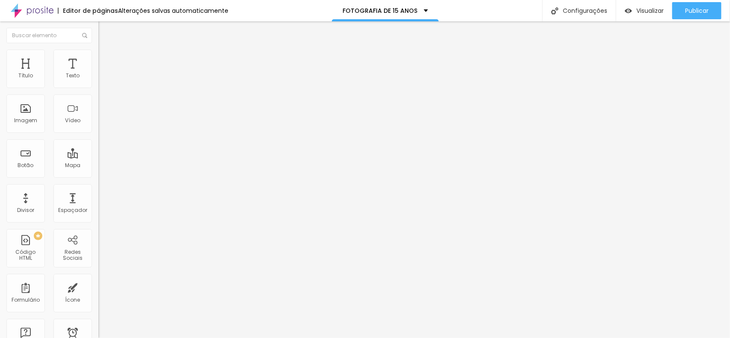
click at [98, 82] on button "button" at bounding box center [104, 77] width 12 height 9
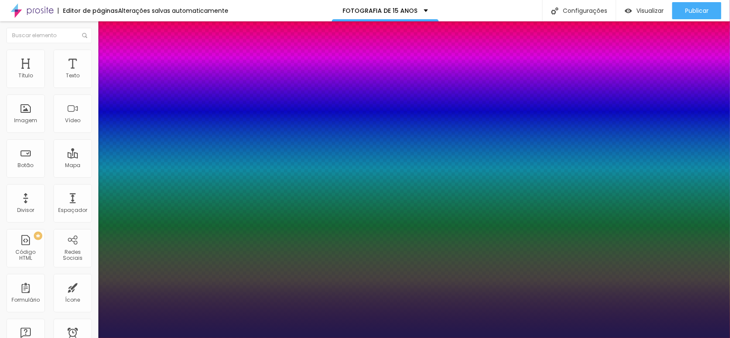
type input "1"
drag, startPoint x: 110, startPoint y: 185, endPoint x: 101, endPoint y: 185, distance: 9.4
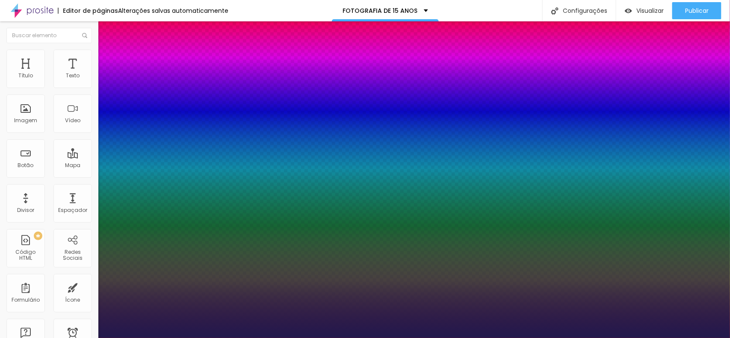
click at [403, 338] on div at bounding box center [365, 338] width 730 height 0
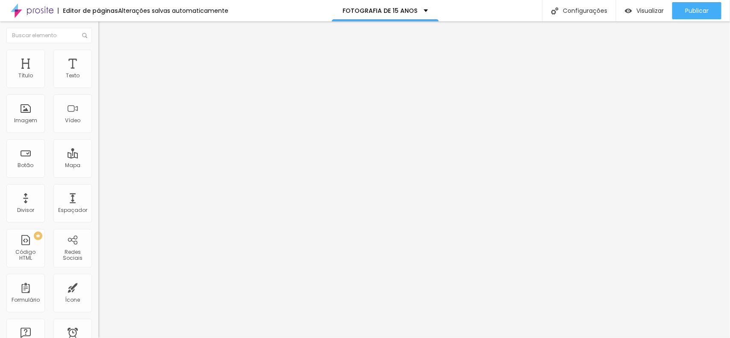
click at [98, 82] on button "button" at bounding box center [104, 77] width 12 height 9
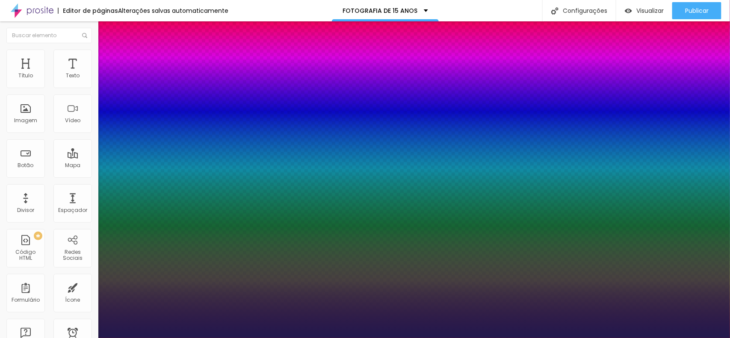
click at [531, 338] on div at bounding box center [365, 338] width 730 height 0
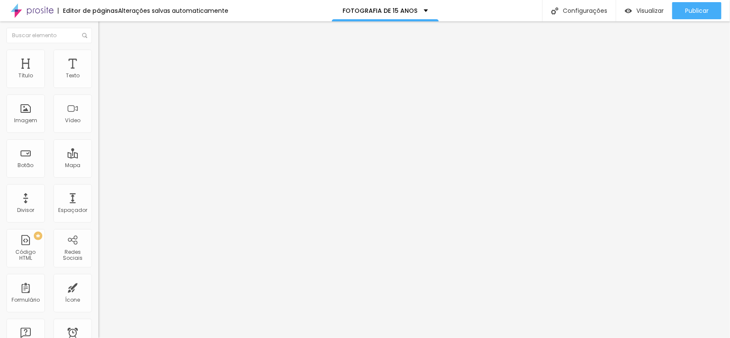
click at [98, 82] on button "button" at bounding box center [104, 77] width 12 height 9
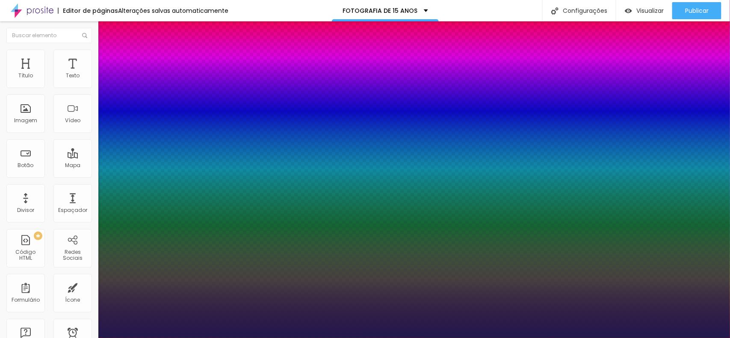
click at [524, 338] on div at bounding box center [365, 338] width 730 height 0
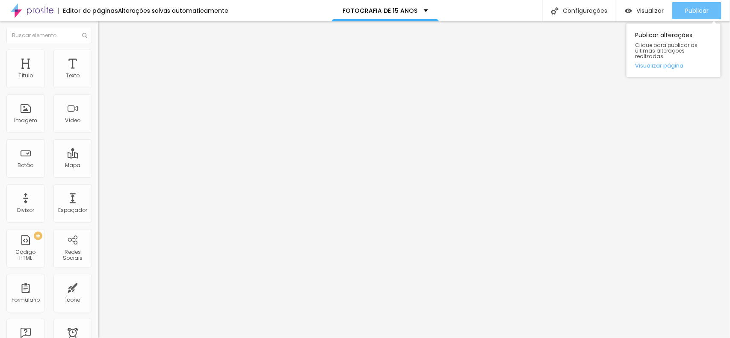
click at [700, 14] on font "Publicar" at bounding box center [697, 10] width 24 height 9
click at [106, 59] on span "Estilo" at bounding box center [112, 55] width 13 height 7
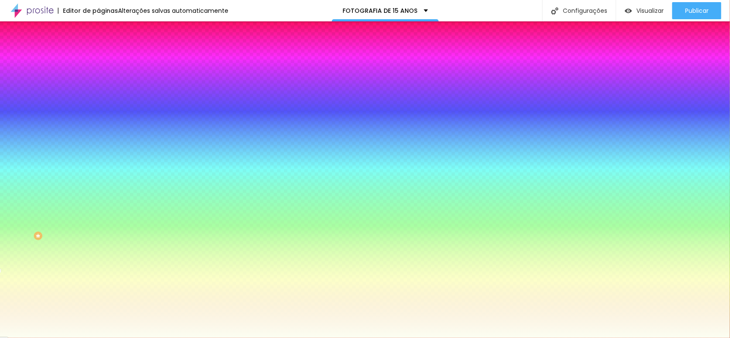
click at [98, 82] on div at bounding box center [147, 82] width 98 height 0
click at [78, 150] on div at bounding box center [365, 169] width 730 height 338
click at [78, 153] on div at bounding box center [365, 169] width 730 height 338
click at [98, 90] on div at bounding box center [147, 90] width 98 height 0
click at [98, 82] on div at bounding box center [147, 82] width 98 height 0
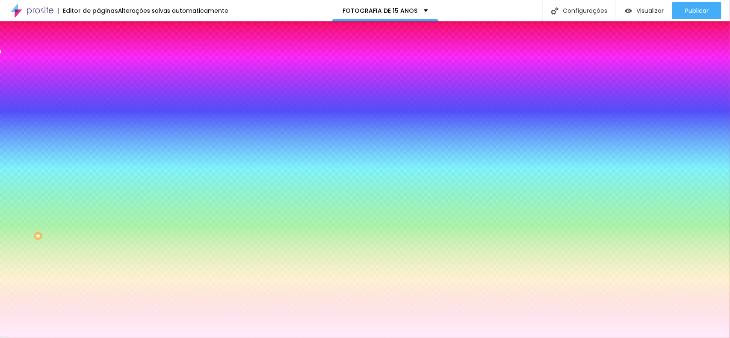
drag, startPoint x: 74, startPoint y: 148, endPoint x: 75, endPoint y: 106, distance: 42.4
click at [75, 106] on div at bounding box center [365, 169] width 730 height 338
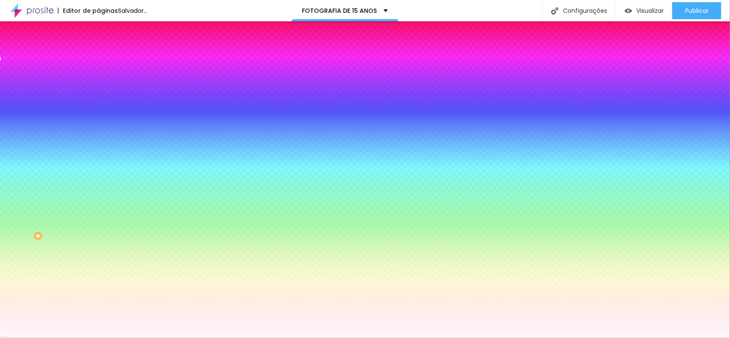
drag, startPoint x: 19, startPoint y: 97, endPoint x: 15, endPoint y: 96, distance: 4.4
click at [98, 90] on div at bounding box center [147, 90] width 98 height 0
click at [98, 82] on div at bounding box center [147, 82] width 98 height 0
drag, startPoint x: 76, startPoint y: 110, endPoint x: 78, endPoint y: 153, distance: 43.7
click at [78, 153] on div at bounding box center [365, 169] width 730 height 338
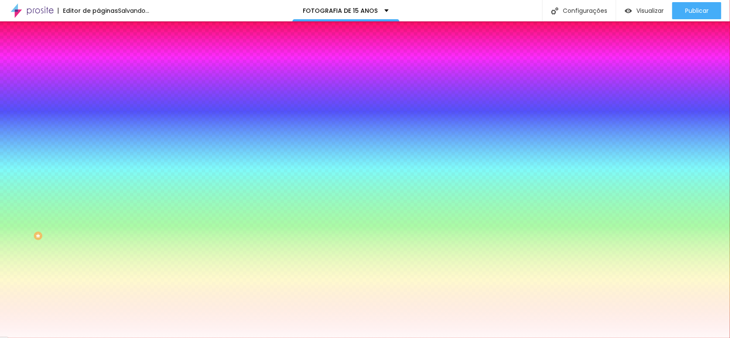
click at [98, 90] on div at bounding box center [147, 90] width 98 height 0
click at [98, 82] on div at bounding box center [147, 82] width 98 height 0
click at [77, 150] on div at bounding box center [365, 169] width 730 height 338
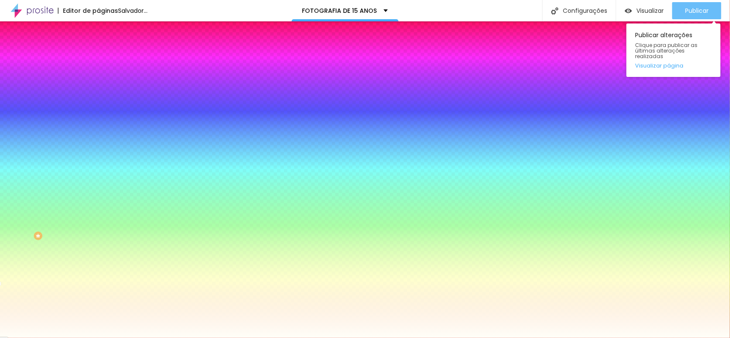
click at [688, 6] on font "Publicar" at bounding box center [697, 10] width 24 height 9
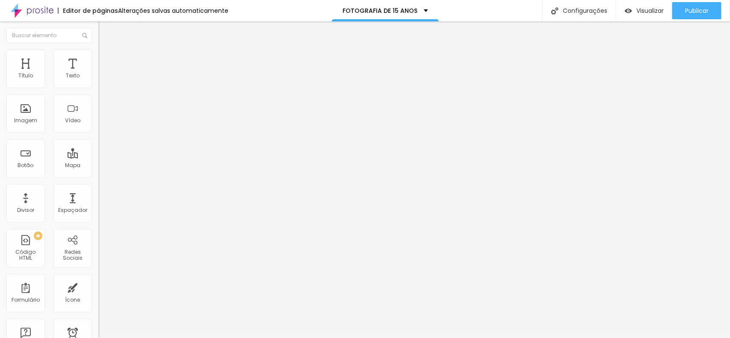
click at [106, 59] on font "Estilo" at bounding box center [112, 55] width 13 height 7
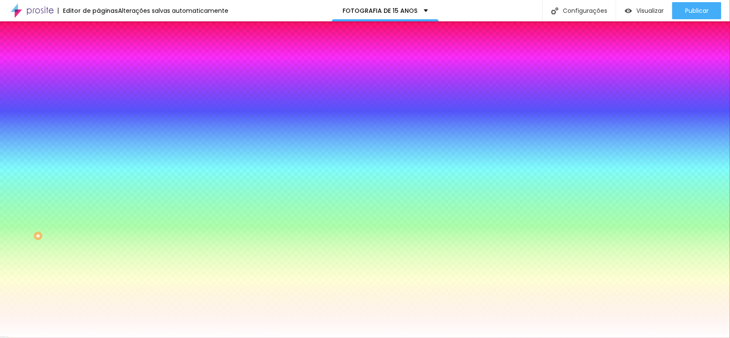
click at [106, 62] on font "Avançado" at bounding box center [120, 63] width 28 height 7
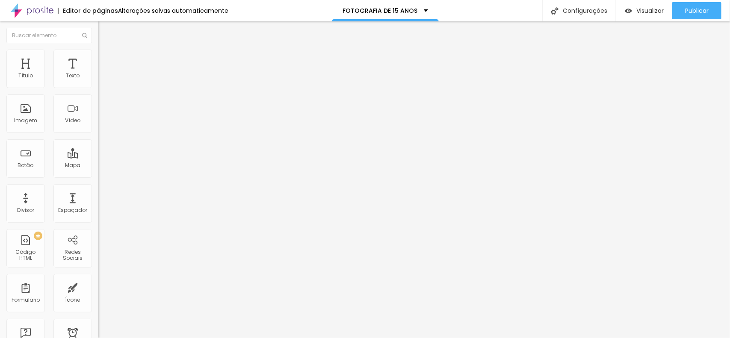
click at [105, 32] on img "button" at bounding box center [108, 31] width 7 height 7
click at [98, 80] on div "Formulário Landing Page Aniversário de 15 anos" at bounding box center [147, 80] width 98 height 26
click at [98, 86] on img at bounding box center [100, 88] width 5 height 5
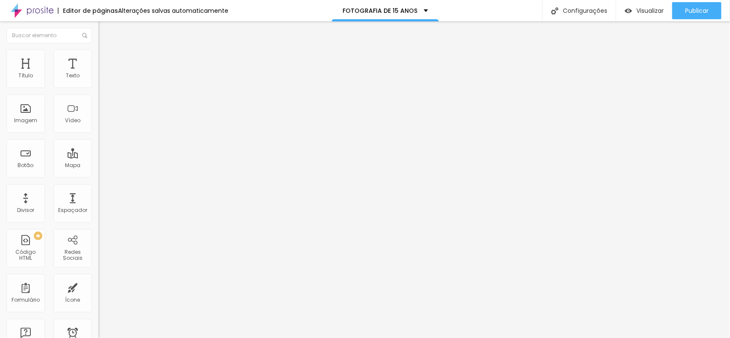
scroll to position [44, 0]
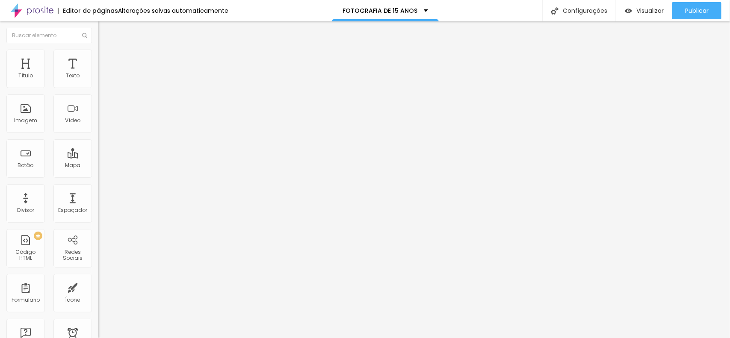
click at [106, 63] on font "Avançado" at bounding box center [120, 63] width 28 height 7
click at [106, 59] on font "Estilo" at bounding box center [112, 55] width 13 height 7
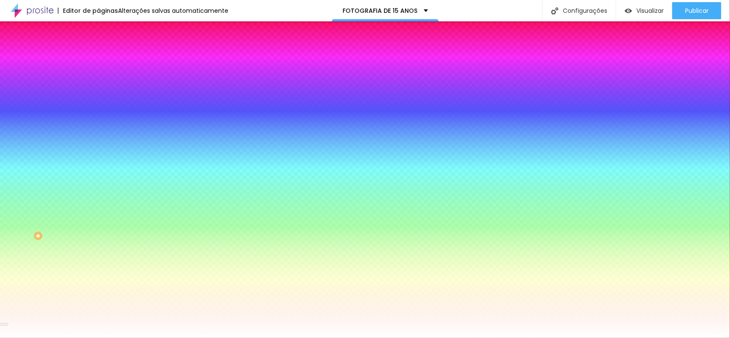
click at [98, 134] on button "button" at bounding box center [104, 138] width 12 height 9
click at [83, 338] on div at bounding box center [365, 338] width 730 height 0
click at [102, 135] on icon "button" at bounding box center [104, 137] width 5 height 5
drag, startPoint x: 94, startPoint y: 159, endPoint x: 129, endPoint y: 160, distance: 35.1
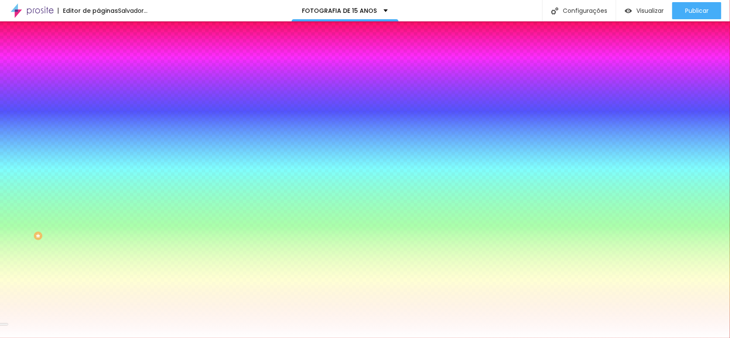
click at [144, 338] on div at bounding box center [365, 338] width 730 height 0
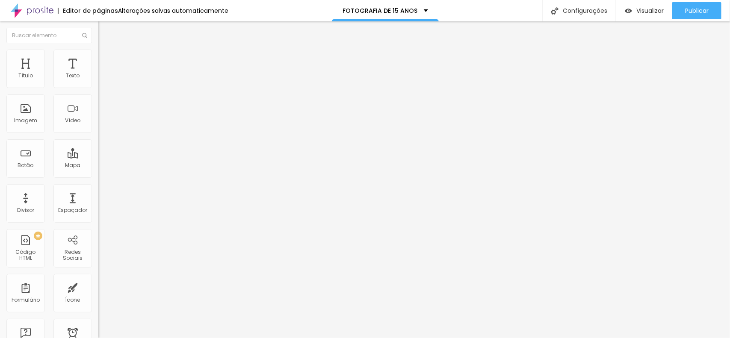
click at [98, 86] on img at bounding box center [100, 88] width 5 height 5
drag, startPoint x: 445, startPoint y: 171, endPoint x: 204, endPoint y: 210, distance: 243.5
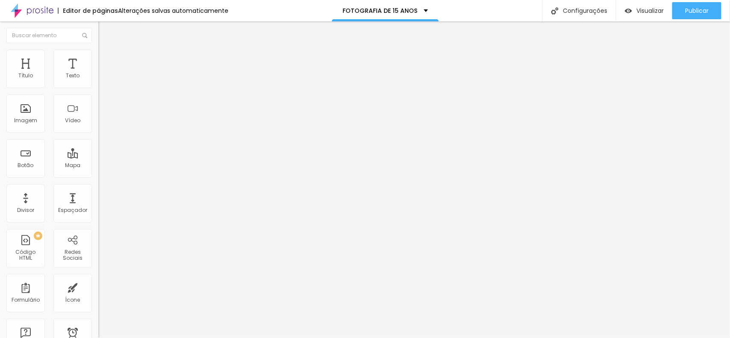
click at [689, 16] on div "Publicar" at bounding box center [697, 10] width 24 height 17
click at [106, 59] on font "Avançado" at bounding box center [120, 55] width 28 height 7
click at [105, 32] on img "button" at bounding box center [108, 31] width 7 height 7
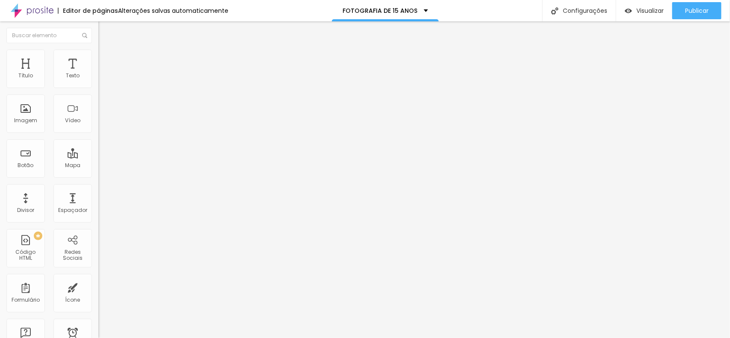
click at [89, 44] on div at bounding box center [49, 35] width 98 height 28
click at [98, 127] on button "button" at bounding box center [104, 122] width 12 height 9
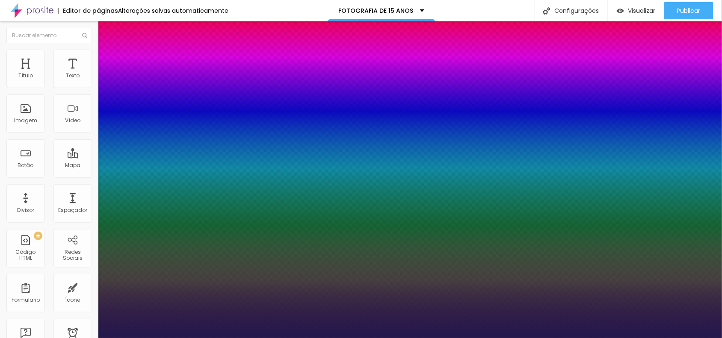
click at [475, 338] on div at bounding box center [361, 338] width 722 height 0
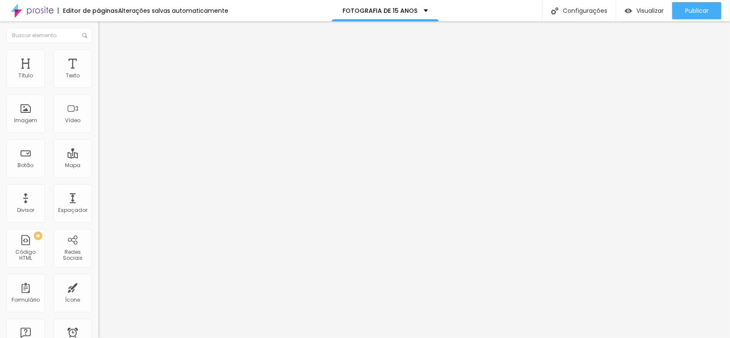
click at [102, 80] on icon "button" at bounding box center [103, 79] width 2 height 2
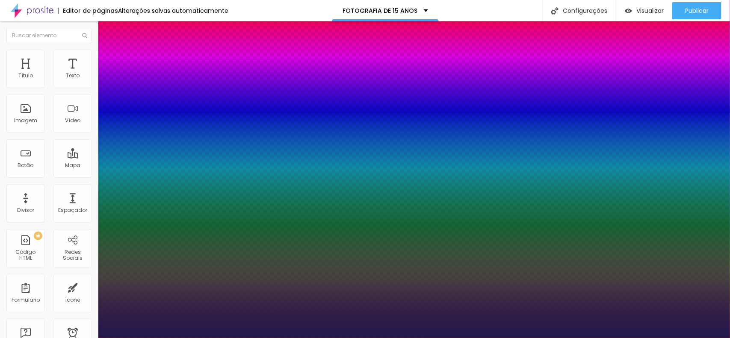
click at [345, 338] on div at bounding box center [365, 338] width 730 height 0
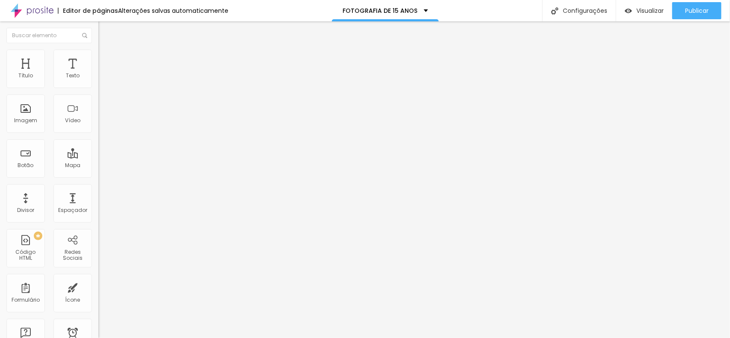
click at [102, 124] on icon "button" at bounding box center [104, 121] width 5 height 5
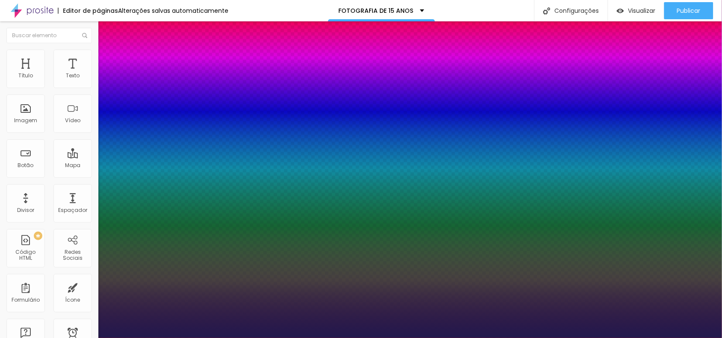
click at [315, 338] on div at bounding box center [361, 338] width 722 height 0
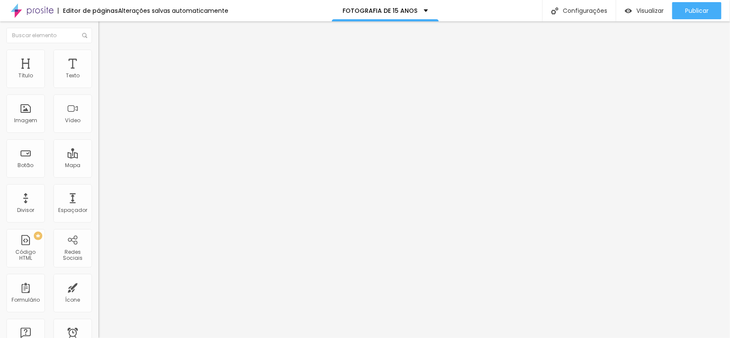
click at [103, 123] on icon "button" at bounding box center [104, 121] width 3 height 3
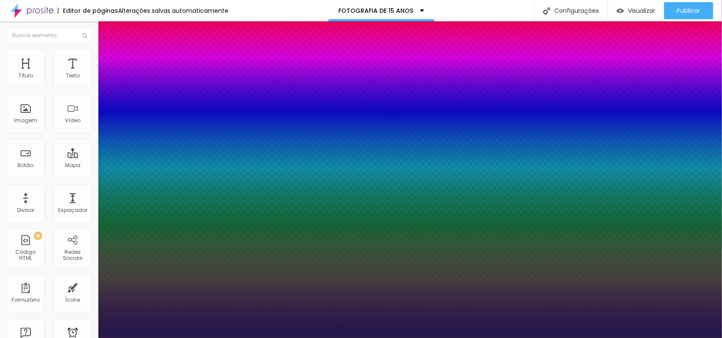
click at [315, 338] on div at bounding box center [361, 338] width 722 height 0
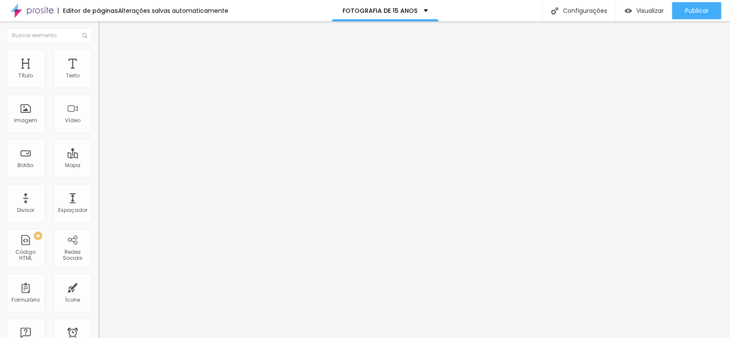
click at [98, 82] on button "button" at bounding box center [104, 77] width 12 height 9
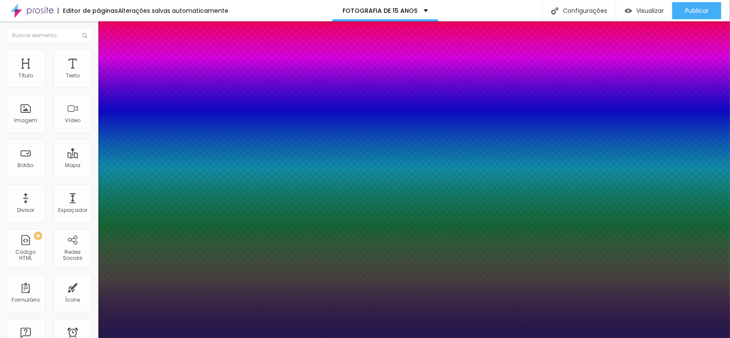
click at [622, 338] on div at bounding box center [365, 338] width 730 height 0
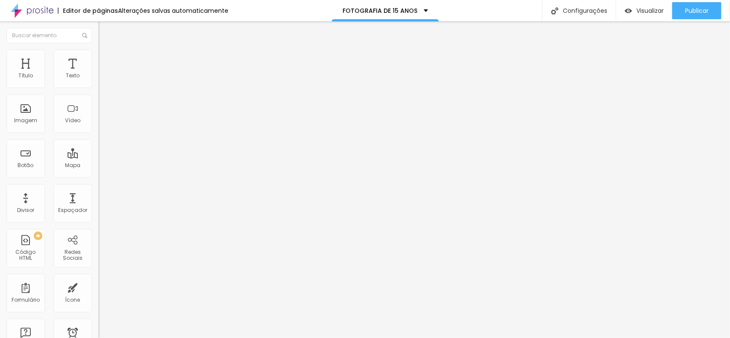
click at [102, 124] on icon "button" at bounding box center [104, 121] width 5 height 5
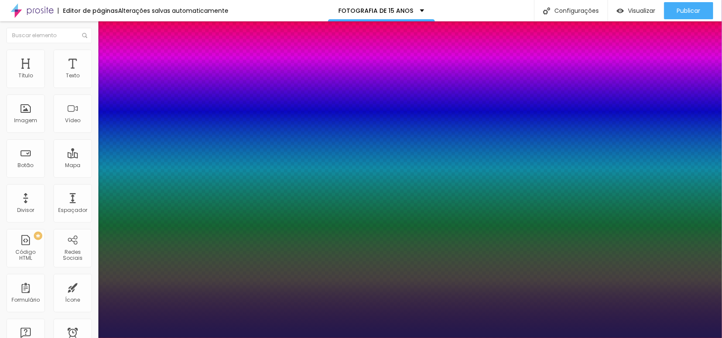
drag, startPoint x: 123, startPoint y: 238, endPoint x: 133, endPoint y: 238, distance: 10.7
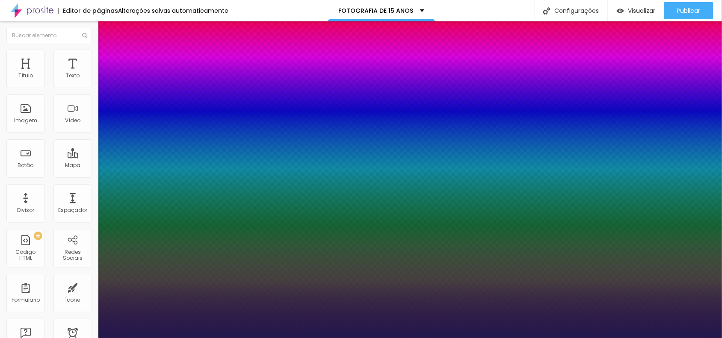
drag, startPoint x: 155, startPoint y: 260, endPoint x: 55, endPoint y: 265, distance: 100.7
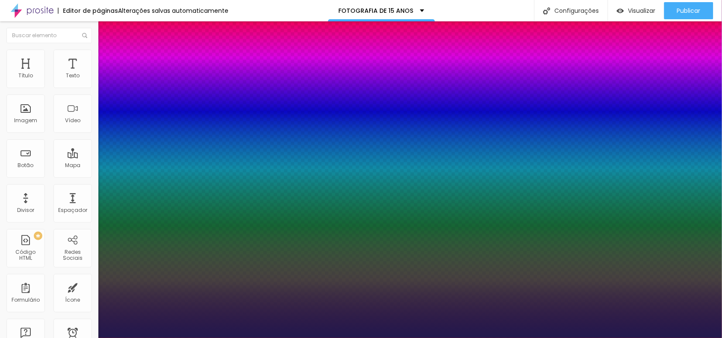
click at [343, 338] on div at bounding box center [361, 338] width 722 height 0
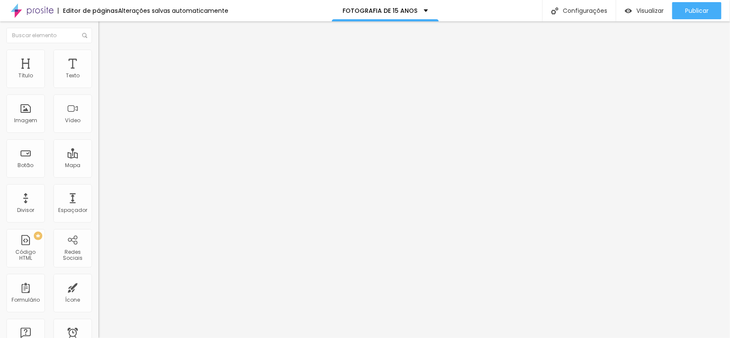
click at [98, 88] on div "Tipografia Voltar ao padrão Sombra DESATIVADO Voltar ao padrão" at bounding box center [147, 84] width 98 height 53
click at [102, 80] on icon "button" at bounding box center [104, 76] width 5 height 5
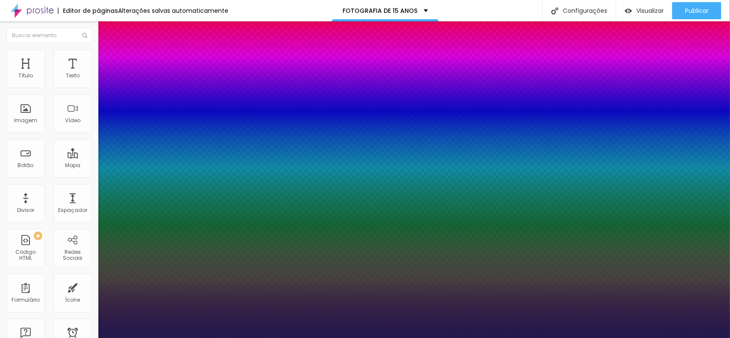
click at [336, 338] on div at bounding box center [365, 338] width 730 height 0
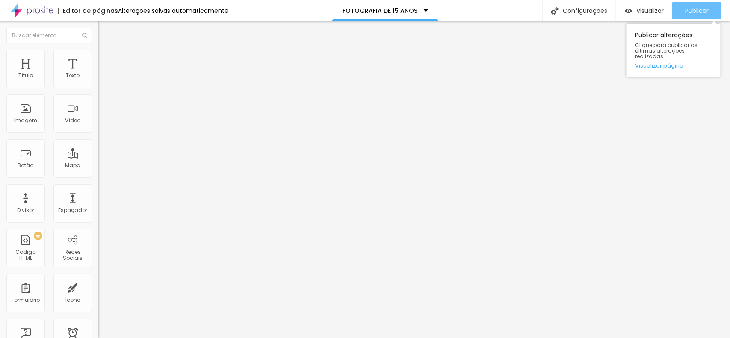
click at [715, 12] on button "Publicar" at bounding box center [696, 10] width 49 height 17
click at [106, 59] on font "Estilo" at bounding box center [112, 55] width 13 height 7
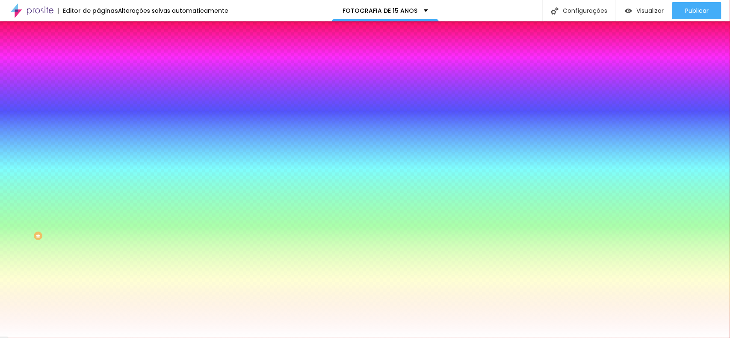
click at [98, 90] on div "#FF00AC" at bounding box center [147, 86] width 98 height 9
click at [98, 90] on input "#FF00AC" at bounding box center [149, 86] width 103 height 9
click at [98, 84] on input "#FF00AC" at bounding box center [149, 86] width 103 height 9
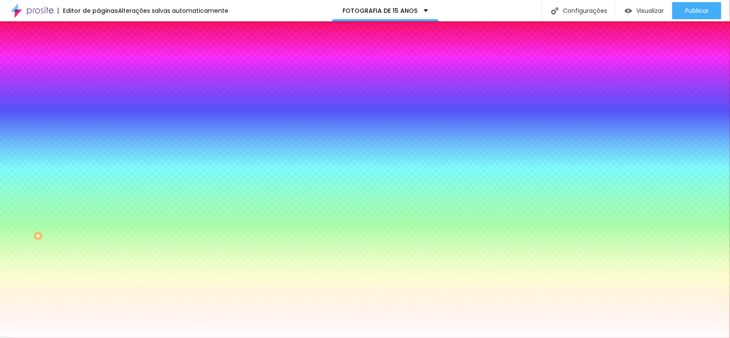
click at [98, 84] on input "#FF00AC" at bounding box center [149, 86] width 103 height 9
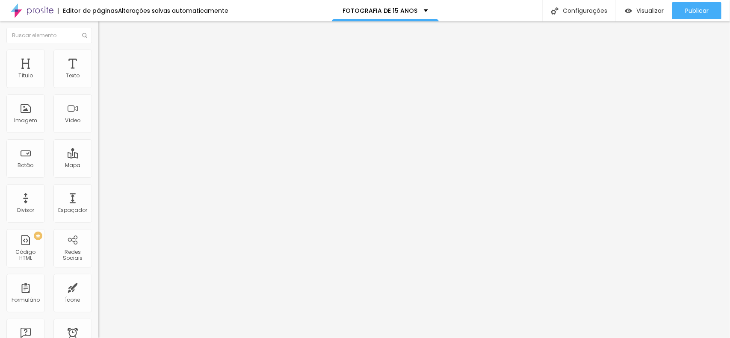
click at [98, 58] on li "Estilo" at bounding box center [147, 54] width 98 height 9
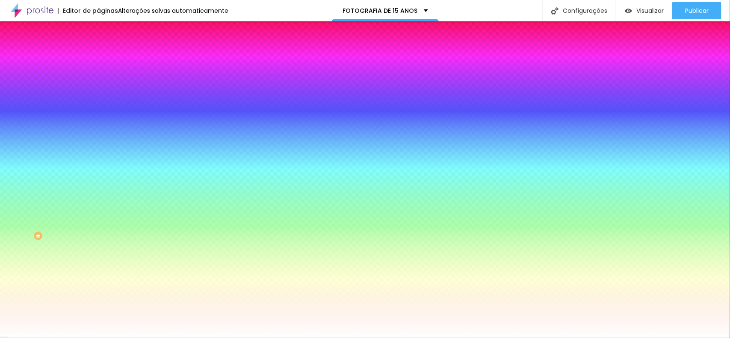
drag, startPoint x: 80, startPoint y: 93, endPoint x: 80, endPoint y: 84, distance: 9.0
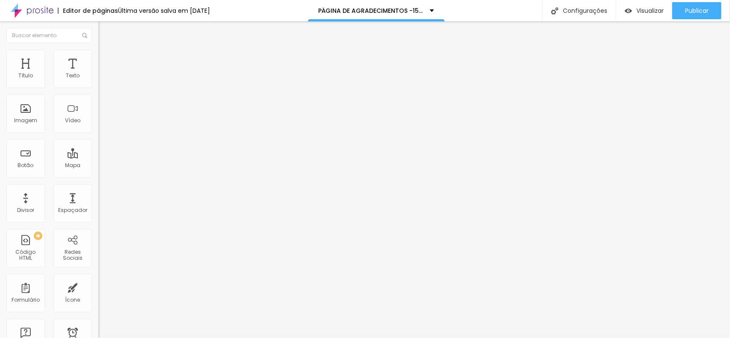
click at [98, 127] on button "button" at bounding box center [104, 122] width 12 height 9
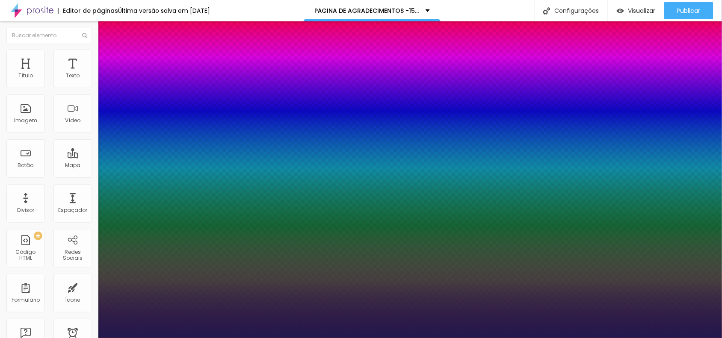
type input "1"
select select "Actor-Regular"
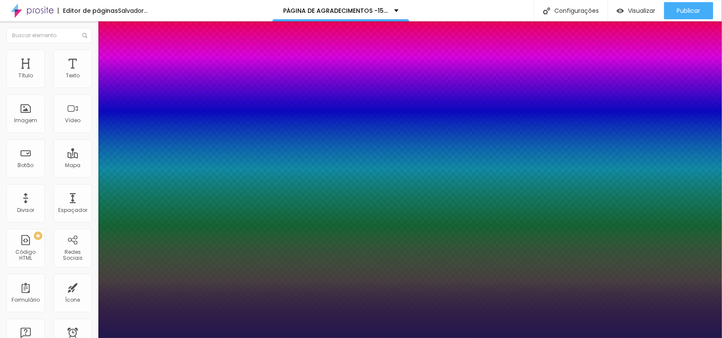
type input "1"
type input "8"
type input "3"
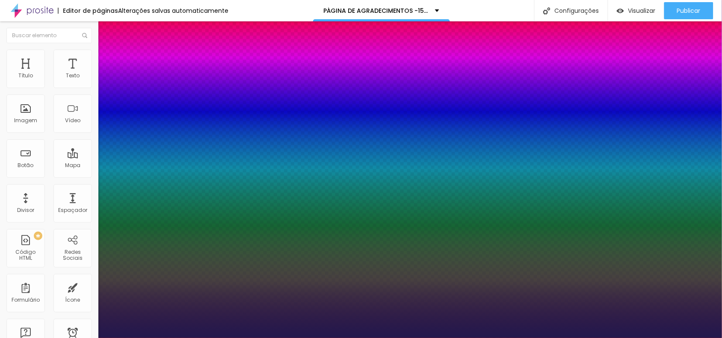
type input "1"
type input "30"
type input "1"
type input "30"
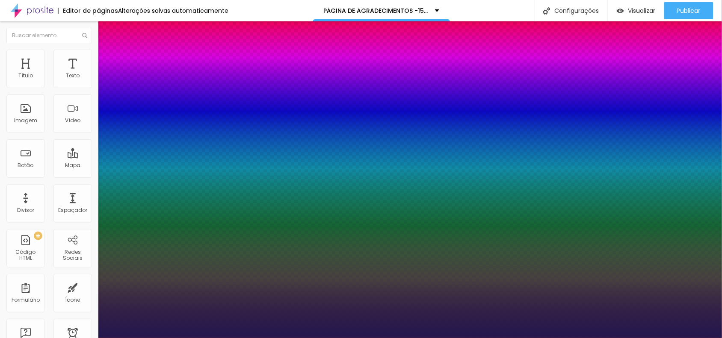
click at [371, 338] on div at bounding box center [361, 338] width 722 height 0
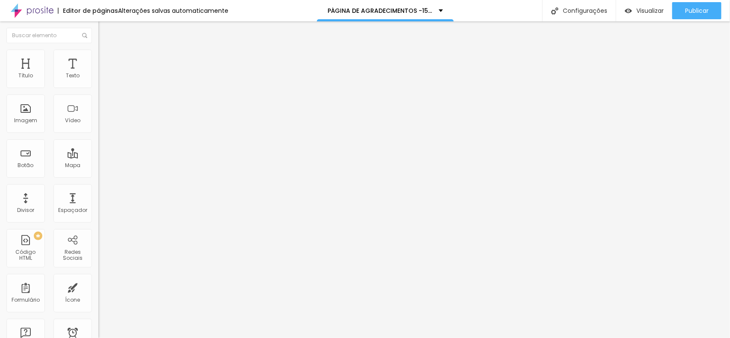
click at [98, 127] on button "button" at bounding box center [104, 122] width 12 height 9
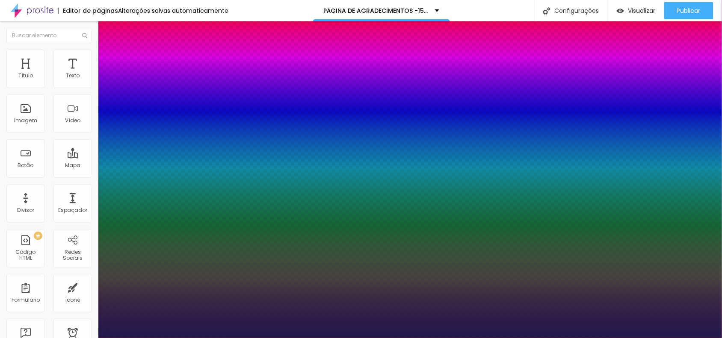
type input "1"
select select "Alice"
type input "1"
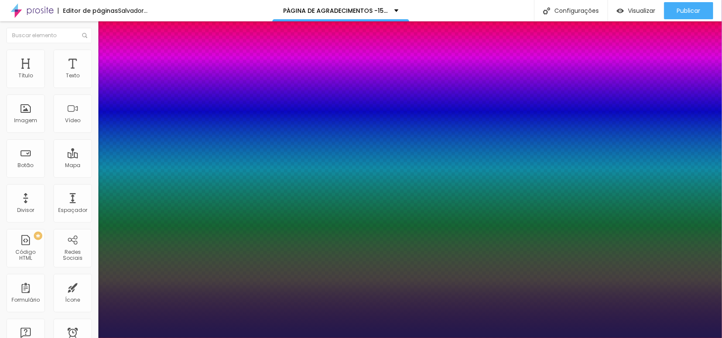
type input "31"
type input "1"
type input "33"
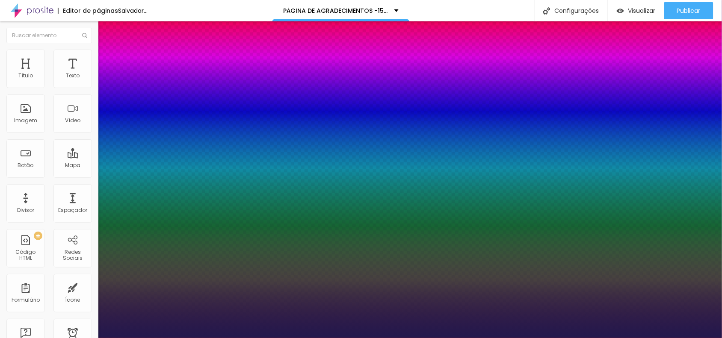
type input "1"
type input "34"
type input "1"
type input "35"
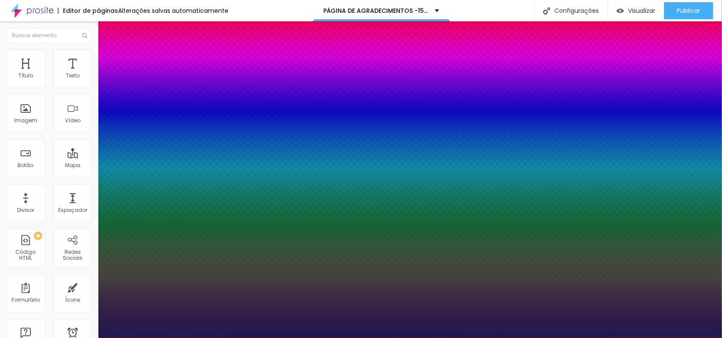
type input "35"
type input "1"
type input "36"
type input "1"
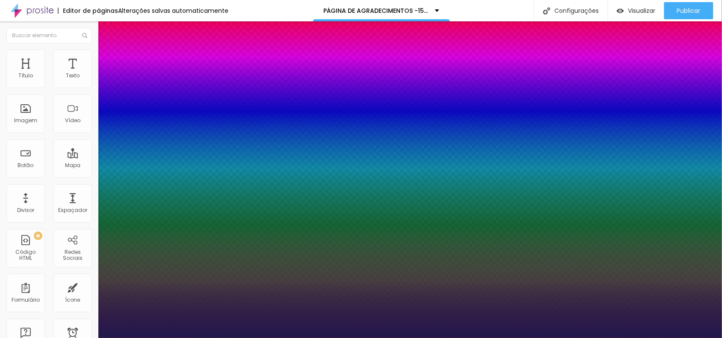
type input "37"
type input "1"
type input "38"
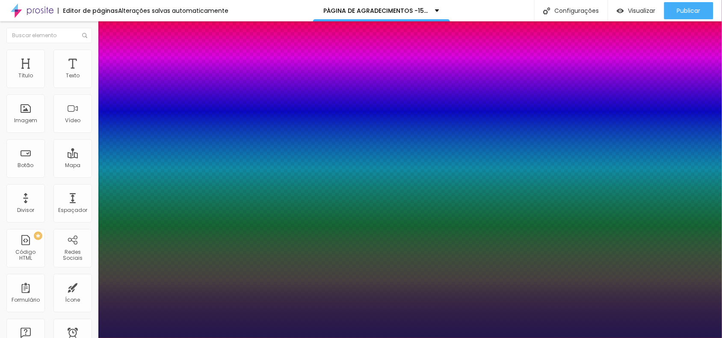
type input "1"
type input "39"
type input "1"
type input "40"
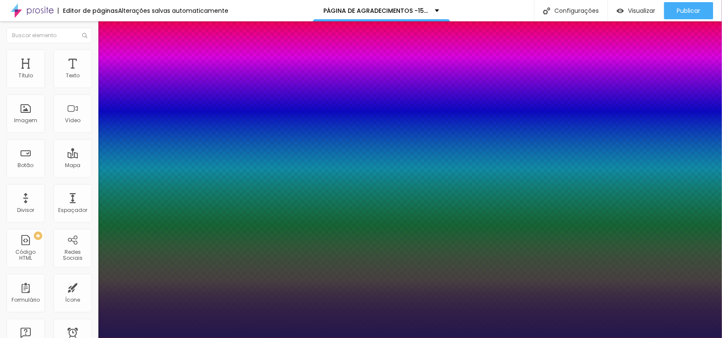
type input "40"
type input "1"
type input "41"
type input "1"
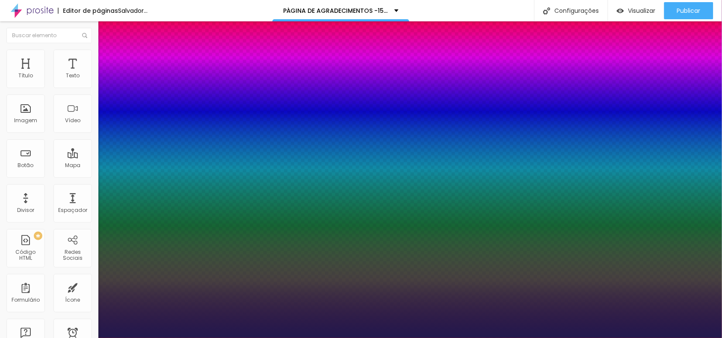
type input "40"
type input "1"
type input "39"
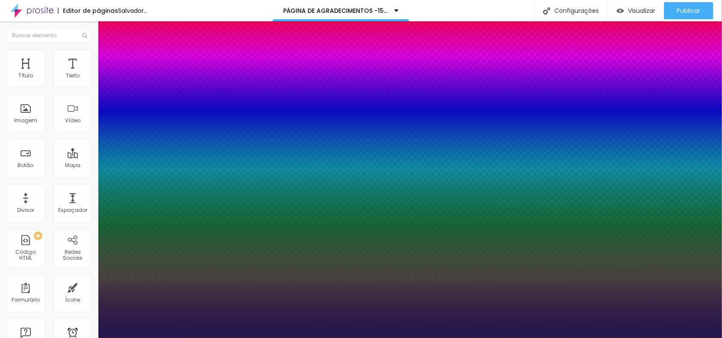
type input "1"
type input "40"
type input "1"
drag, startPoint x: 124, startPoint y: 240, endPoint x: 132, endPoint y: 237, distance: 8.3
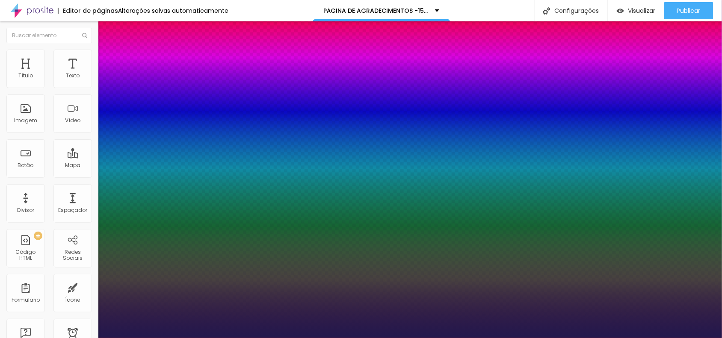
type input "40"
type input "1"
click at [323, 338] on div at bounding box center [361, 338] width 722 height 0
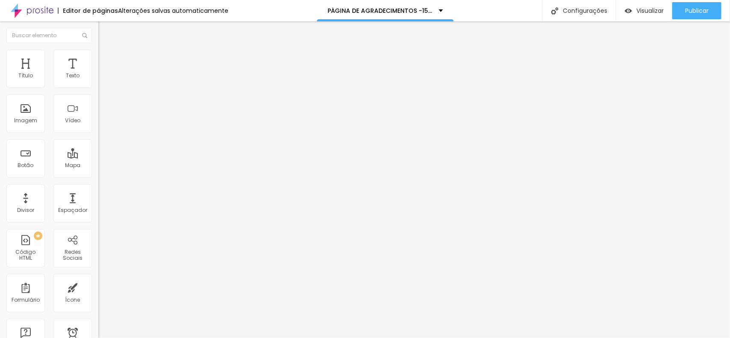
click at [98, 27] on button "Editar nulo" at bounding box center [147, 31] width 98 height 20
click at [98, 35] on button "Editar nulo" at bounding box center [147, 31] width 98 height 20
click at [105, 29] on img "button" at bounding box center [108, 31] width 7 height 7
click at [102, 80] on icon "button" at bounding box center [104, 76] width 5 height 5
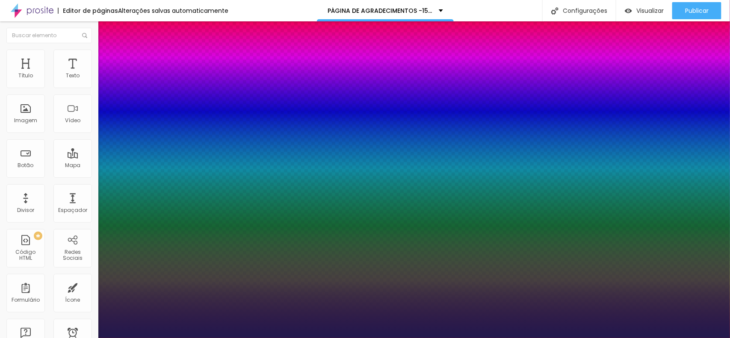
type input "1"
type input "14"
type input "1"
type input "16"
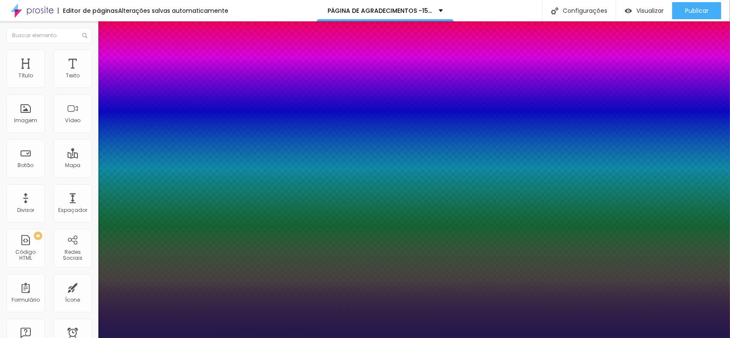
type input "16"
type input "1"
type input "17"
type input "1"
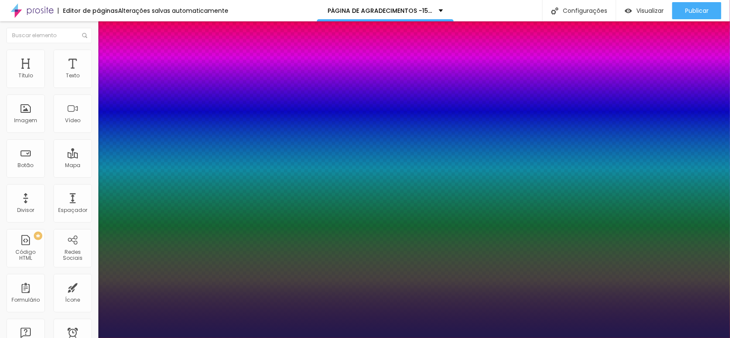
type input "21"
type input "1"
type input "26"
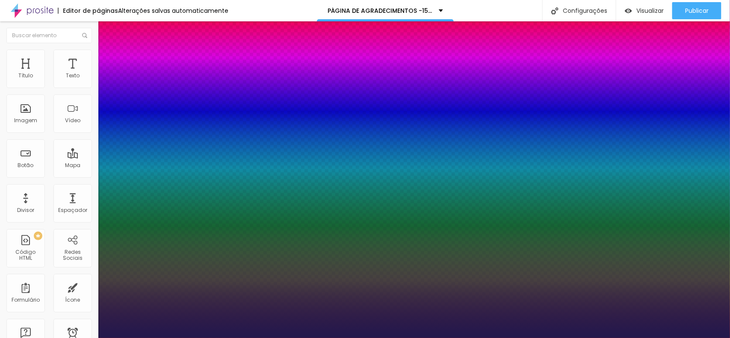
type input "1"
type input "27"
type input "1"
type input "28"
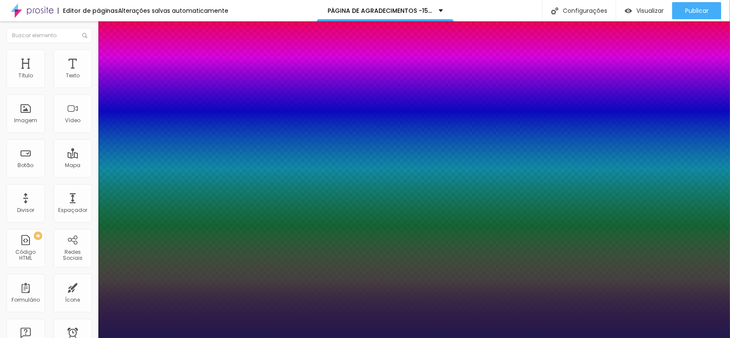
type input "28"
type input "1"
drag, startPoint x: 114, startPoint y: 144, endPoint x: 124, endPoint y: 143, distance: 10.3
type input "28"
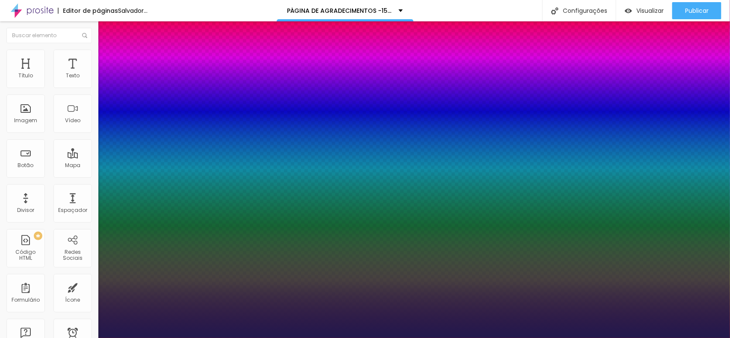
type input "1"
click at [224, 338] on div at bounding box center [365, 338] width 730 height 0
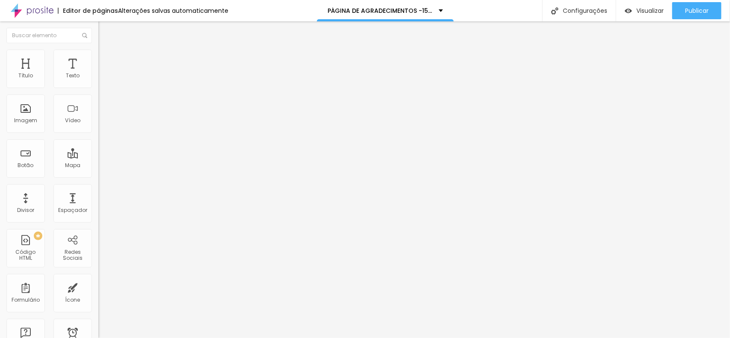
click at [106, 58] on font "Avançado" at bounding box center [120, 55] width 28 height 7
type input "11"
type input "0"
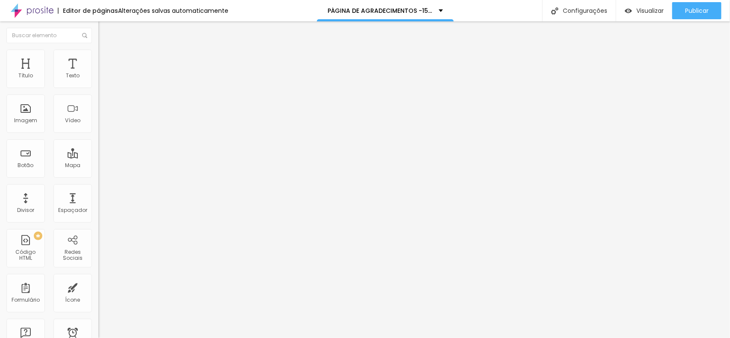
drag, startPoint x: 26, startPoint y: 83, endPoint x: 0, endPoint y: 83, distance: 25.7
type input "0"
click at [98, 157] on input "range" at bounding box center [125, 160] width 55 height 7
click at [98, 56] on li "Avançado" at bounding box center [147, 54] width 98 height 9
type input "0"
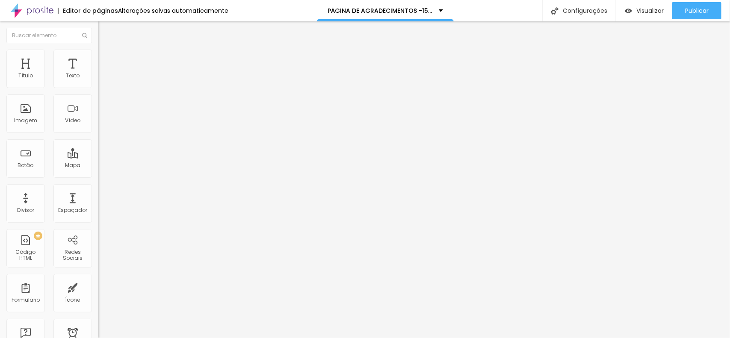
type input "0"
drag, startPoint x: 25, startPoint y: 103, endPoint x: 0, endPoint y: 104, distance: 24.8
type input "0"
click at [98, 278] on input "range" at bounding box center [125, 281] width 55 height 7
click at [98, 165] on input "0" at bounding box center [116, 169] width 37 height 9
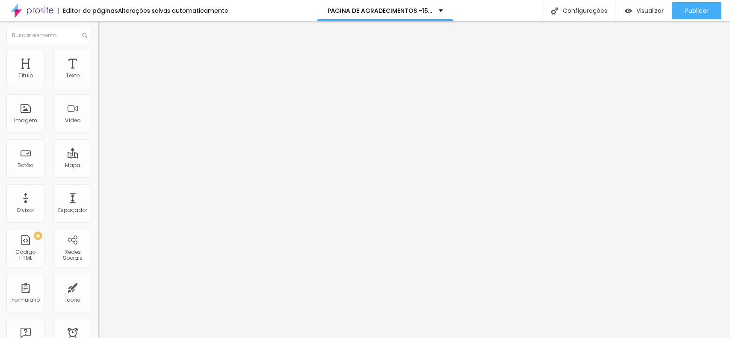
click at [98, 165] on input "0" at bounding box center [116, 169] width 37 height 9
type input "1"
type input "10"
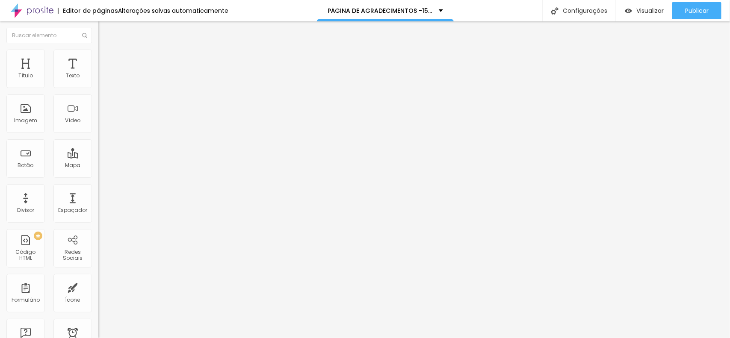
click at [98, 56] on li "Estilo" at bounding box center [147, 54] width 98 height 9
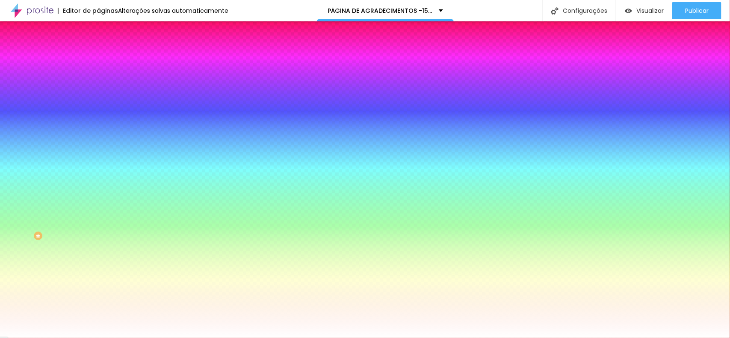
click at [98, 82] on div at bounding box center [147, 82] width 98 height 0
click at [98, 87] on input "#FF8E00" at bounding box center [149, 86] width 103 height 9
paste input "5B5B5B"
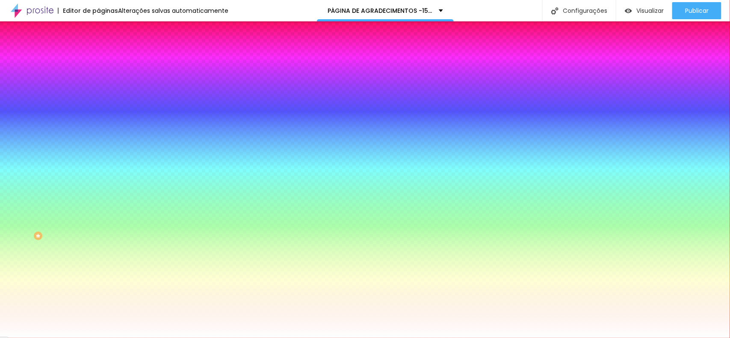
click at [98, 82] on input "#5B5B5B" at bounding box center [149, 86] width 103 height 9
click at [98, 86] on input "#5B5B5B" at bounding box center [149, 86] width 103 height 9
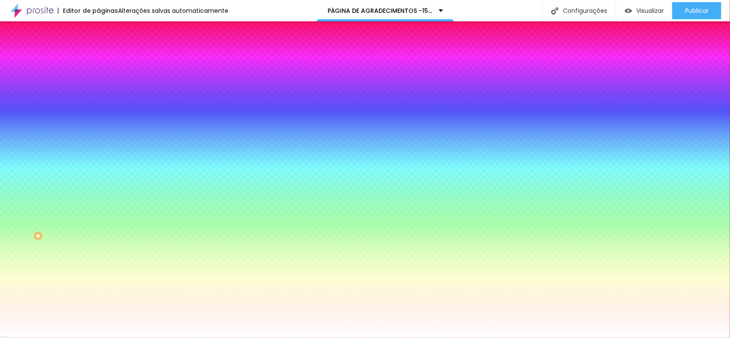
click at [98, 86] on input "#5B5B5B" at bounding box center [149, 86] width 103 height 9
paste input
paste input "5B5B5"
click at [98, 85] on input "#5B5B5" at bounding box center [149, 86] width 103 height 9
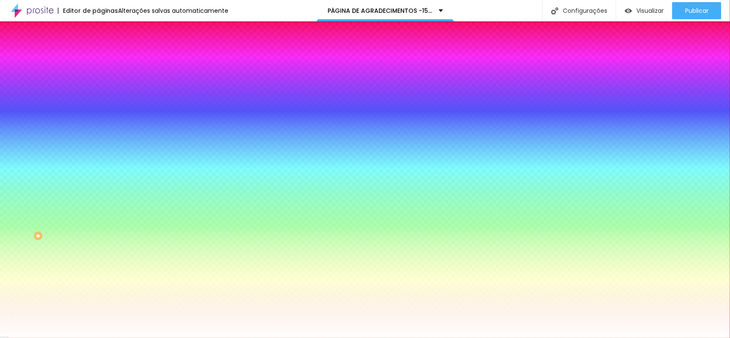
click at [98, 85] on input "#5B5B5" at bounding box center [149, 86] width 103 height 9
paste input "FF00AC"
type input "#FF00AC"
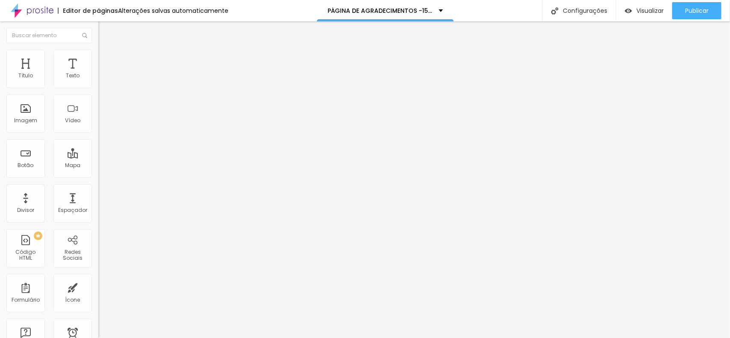
click at [106, 59] on font "Estilo" at bounding box center [112, 55] width 13 height 7
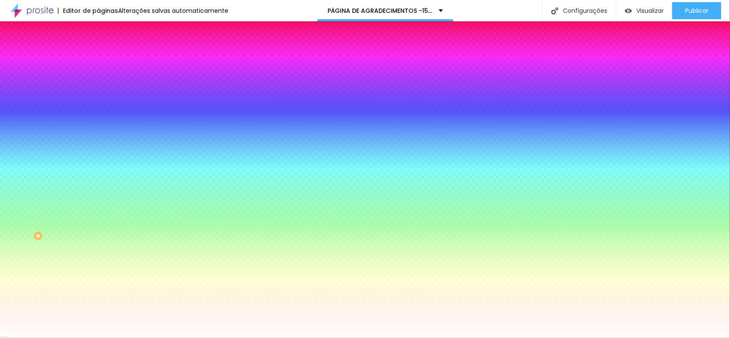
click at [103, 107] on icon "button" at bounding box center [104, 108] width 3 height 3
type input "1.1"
type input "2.9"
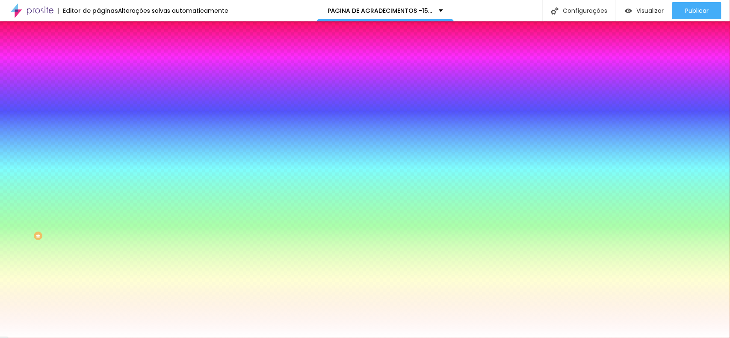
type input "1.4"
type input "0"
drag, startPoint x: 111, startPoint y: 183, endPoint x: 103, endPoint y: 186, distance: 9.2
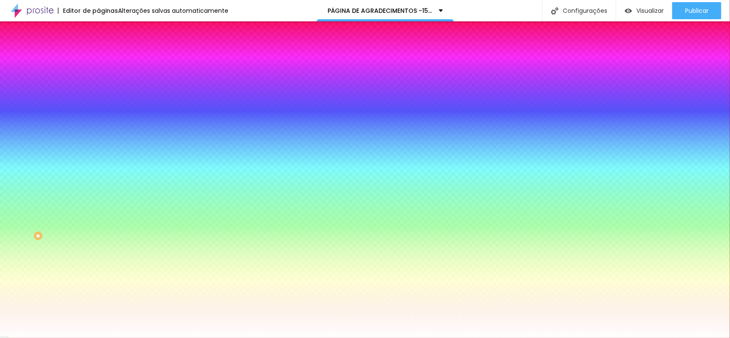
select select "Alegreya"
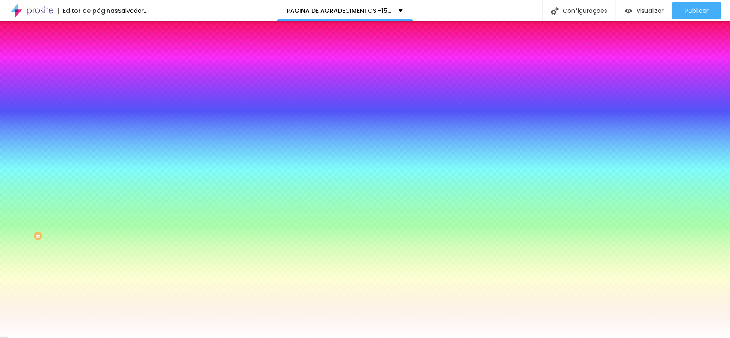
click at [292, 338] on div at bounding box center [365, 338] width 730 height 0
click at [98, 50] on li "Conteúdo" at bounding box center [147, 45] width 98 height 9
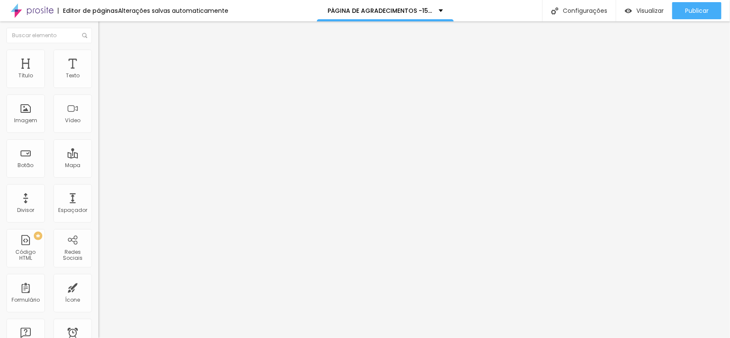
click at [98, 80] on input "CLIQUE AQUI E RESPONDA AGORA MESMO" at bounding box center [149, 76] width 103 height 9
type input "Clique aqui para responder"
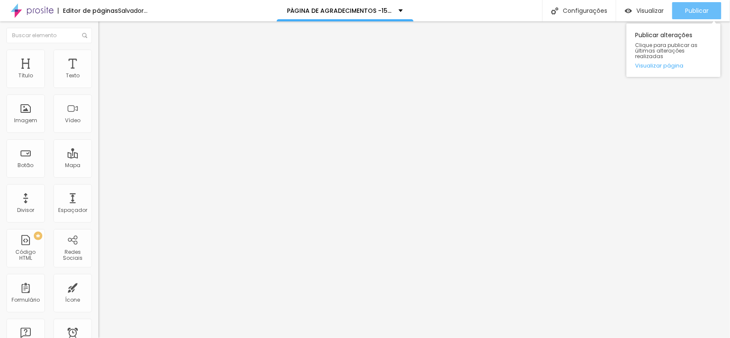
click at [699, 17] on div "Publicar" at bounding box center [697, 10] width 24 height 17
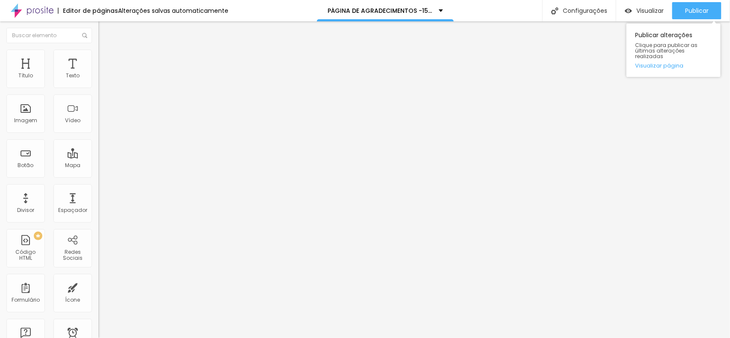
click at [684, 19] on div "Publicar alterações Clique para publicar as últimas alterações realizadas Visua…" at bounding box center [674, 48] width 94 height 58
click at [687, 11] on font "Publicar" at bounding box center [697, 10] width 24 height 9
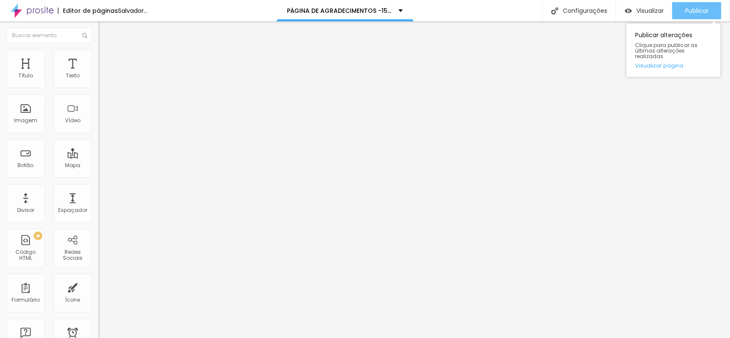
click at [704, 5] on div "Publicar" at bounding box center [697, 10] width 24 height 17
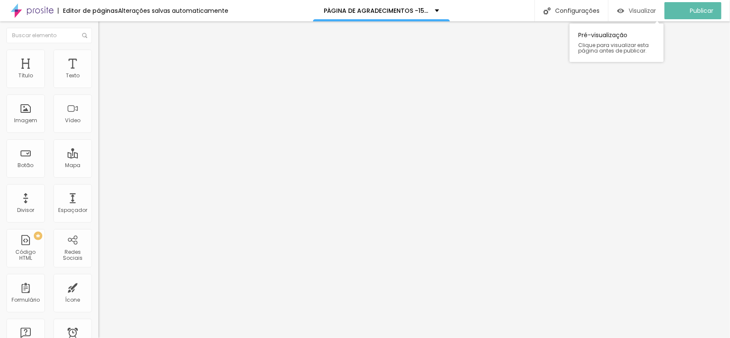
click at [651, 13] on font "Visualizar" at bounding box center [642, 10] width 27 height 9
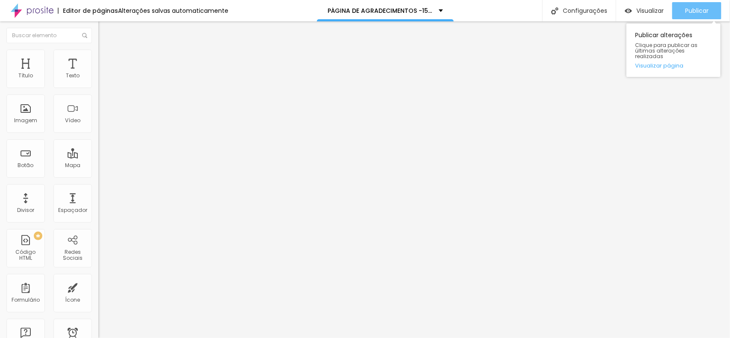
click at [697, 7] on font "Publicar" at bounding box center [697, 10] width 24 height 9
